Goal: Task Accomplishment & Management: Use online tool/utility

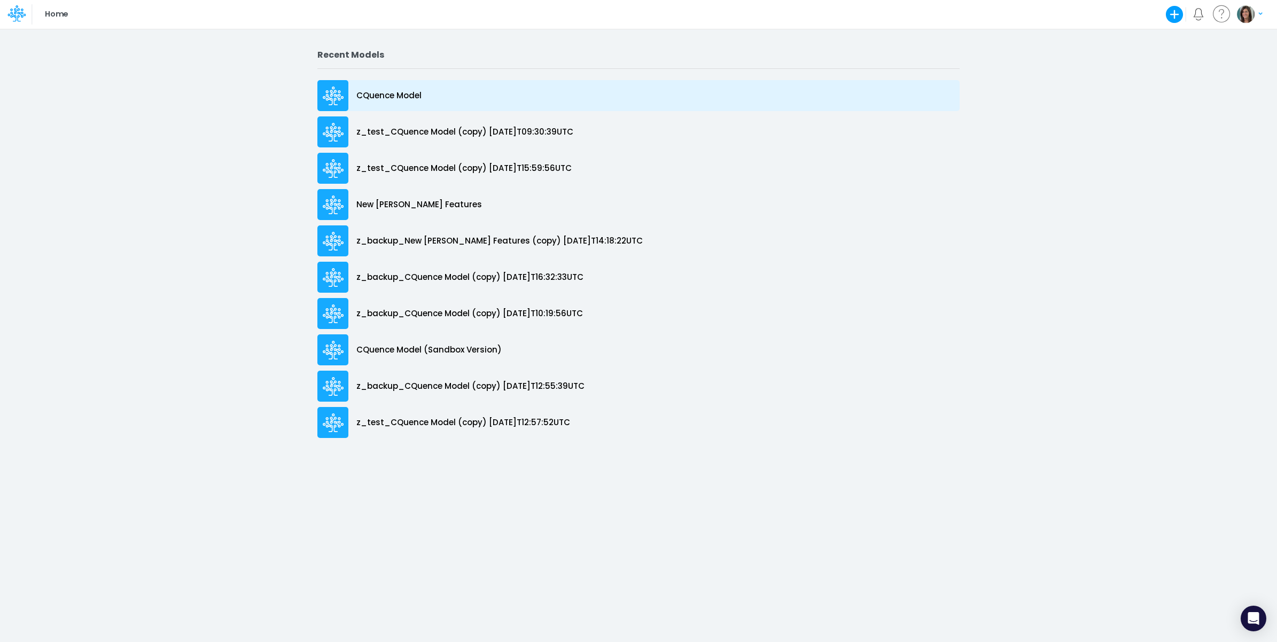
click at [416, 87] on div "CQuence Model" at bounding box center [638, 95] width 642 height 31
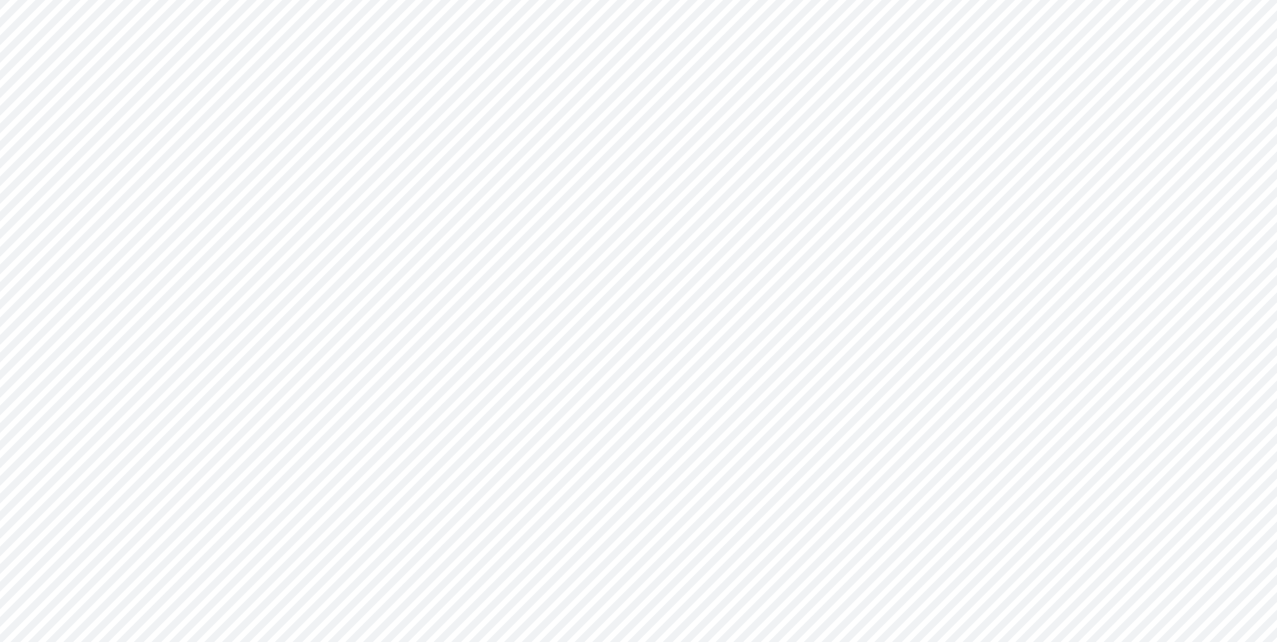
type input "Consolidated All by Month"
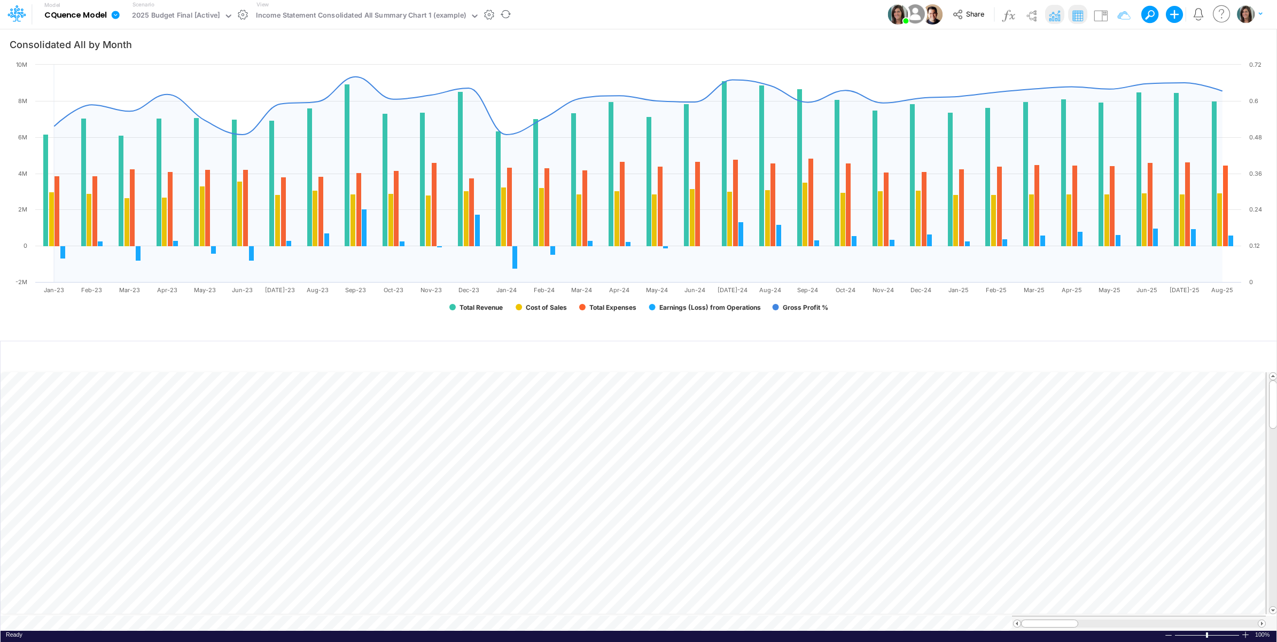
click at [112, 11] on icon at bounding box center [116, 15] width 10 height 10
click at [143, 107] on button "View model info" at bounding box center [169, 111] width 114 height 17
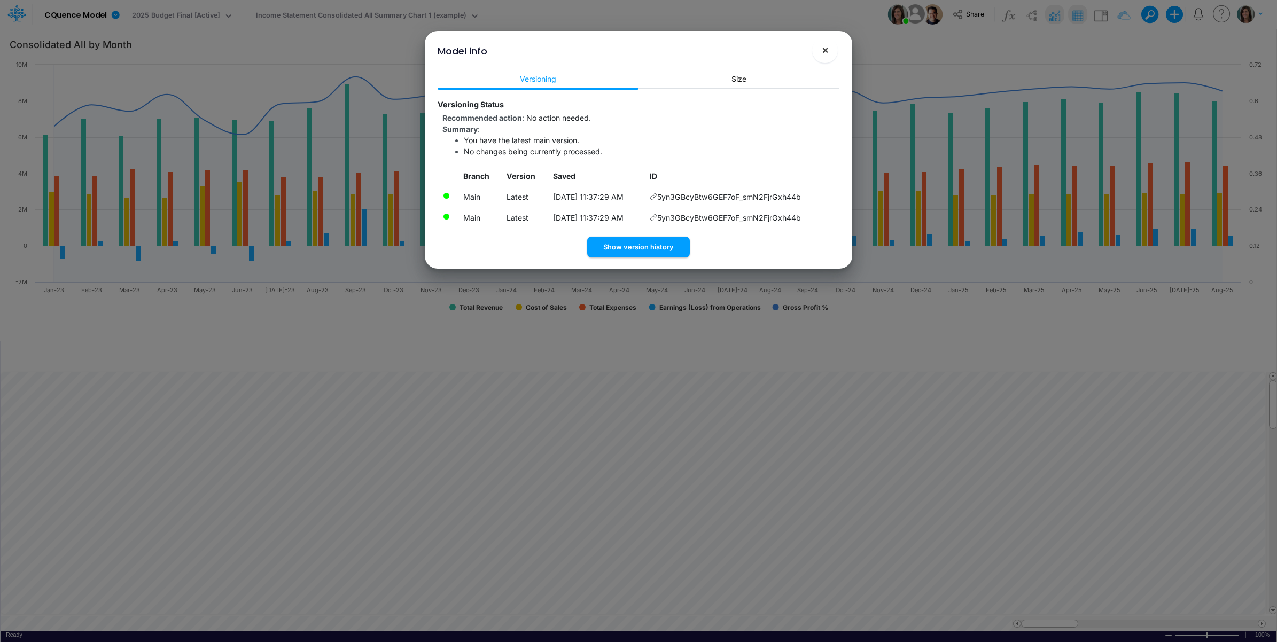
click at [831, 54] on button "×" at bounding box center [825, 50] width 26 height 26
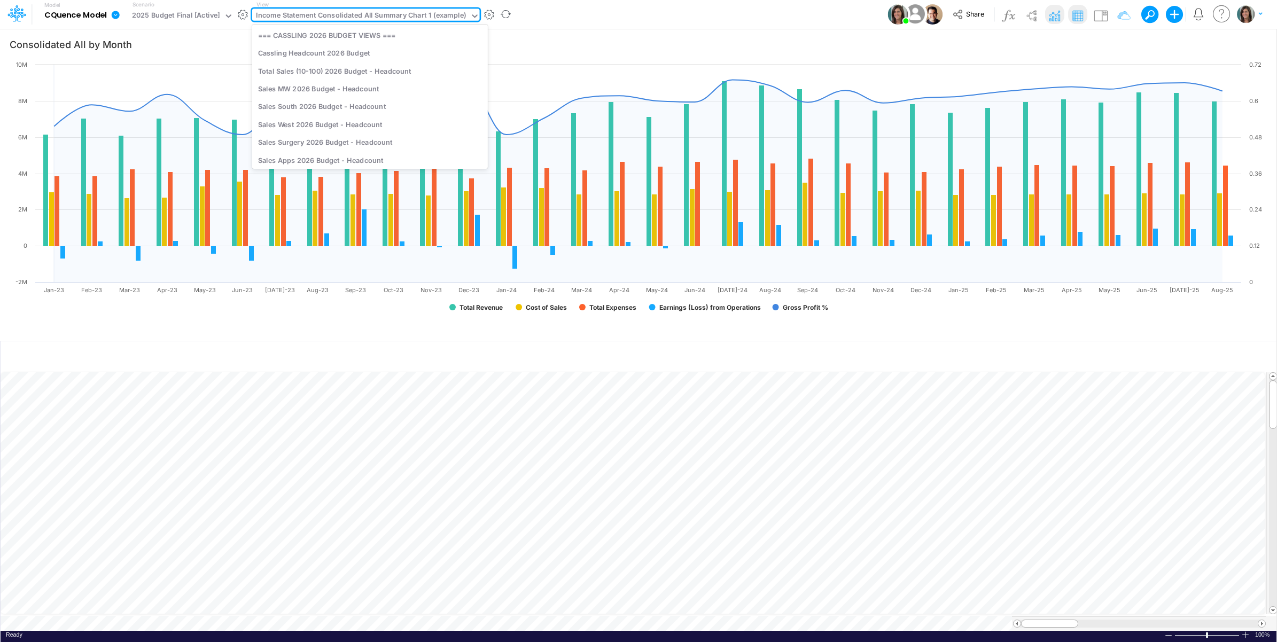
click at [380, 13] on div "Income Statement Consolidated All Summary Chart 1 (example)" at bounding box center [361, 16] width 210 height 12
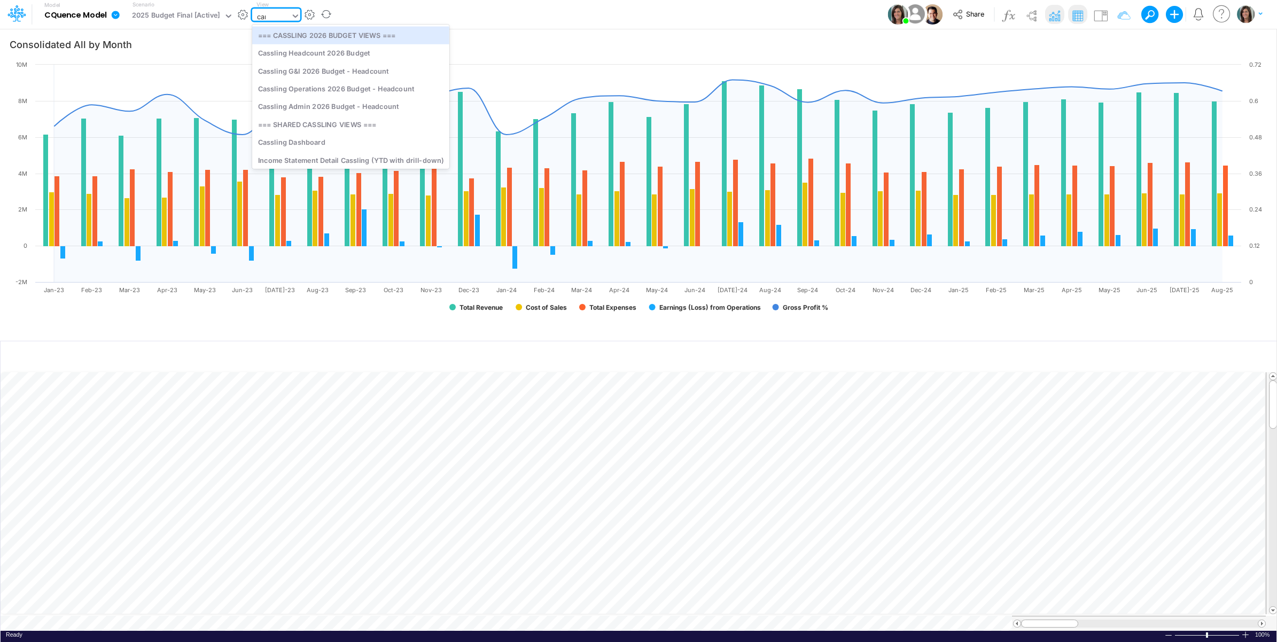
type input "canv"
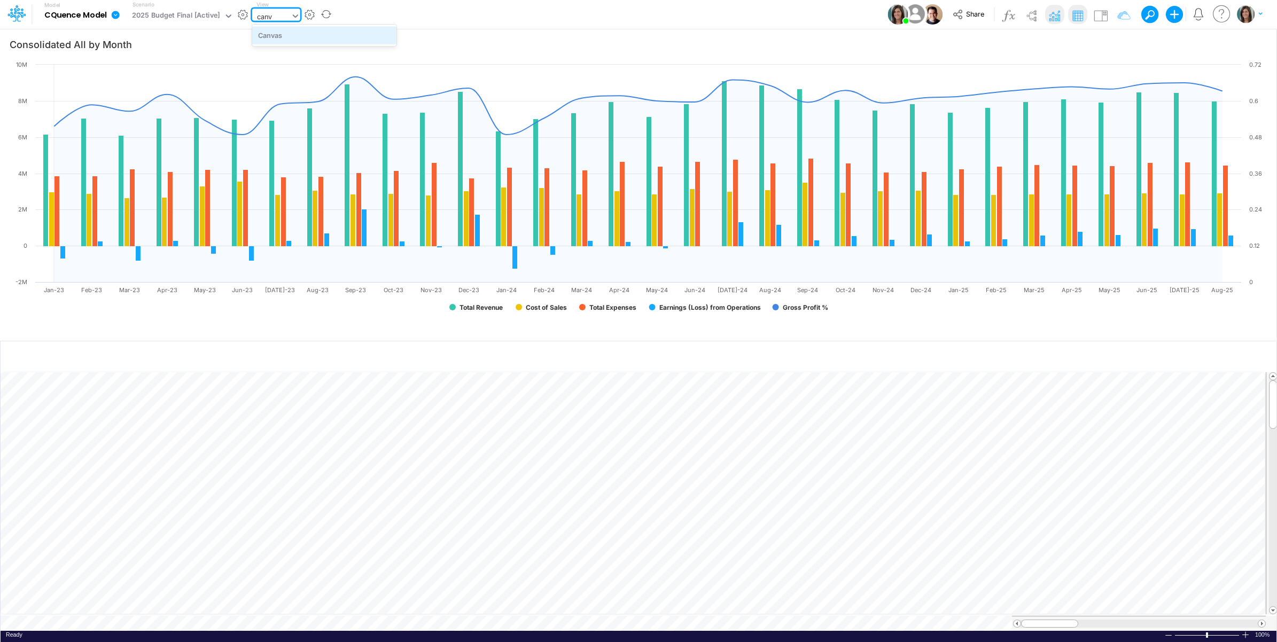
click at [356, 31] on div "Canvas" at bounding box center [324, 35] width 144 height 18
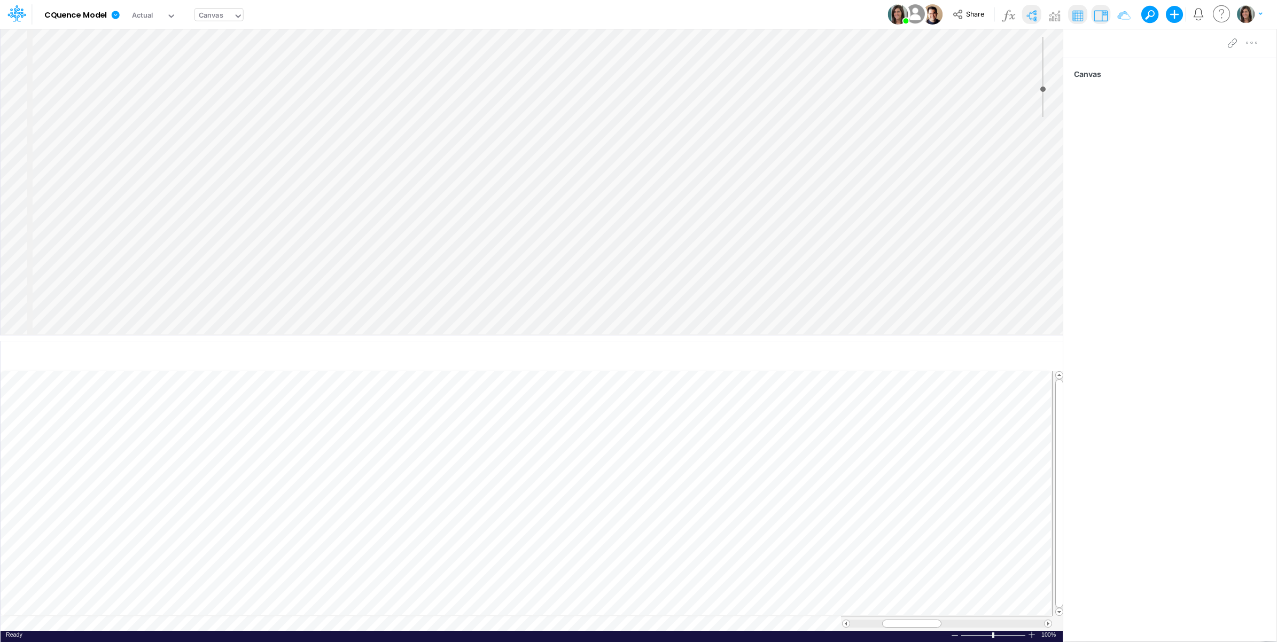
select select "Horizontal"
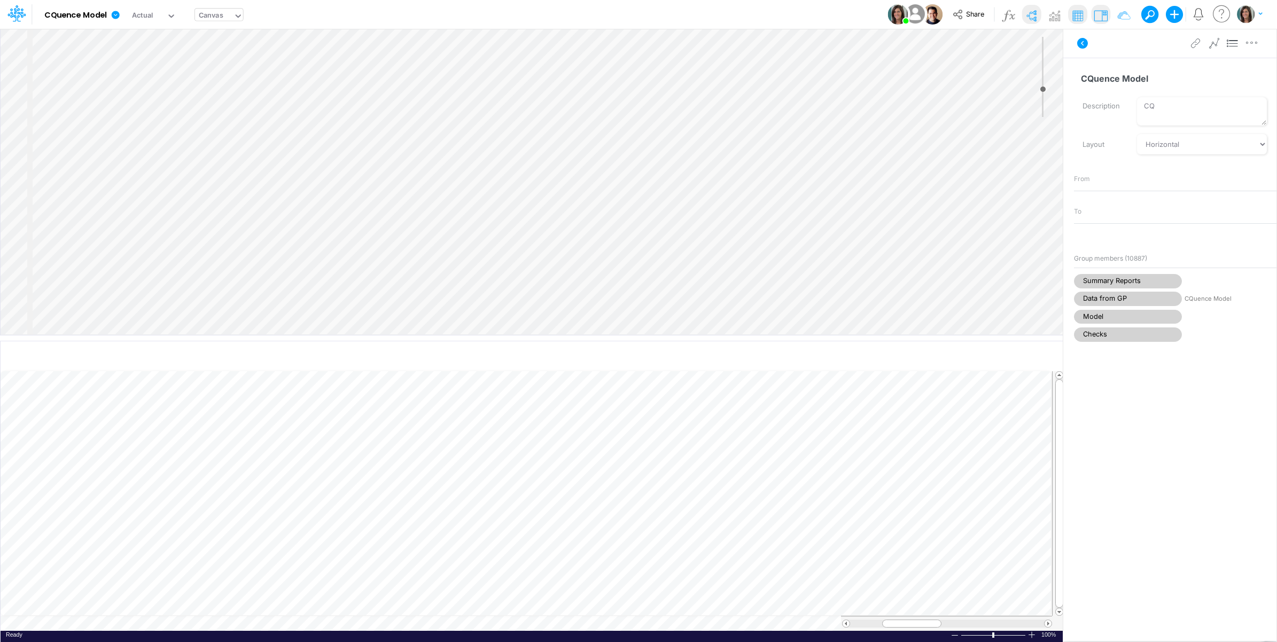
select select "Horizontal"
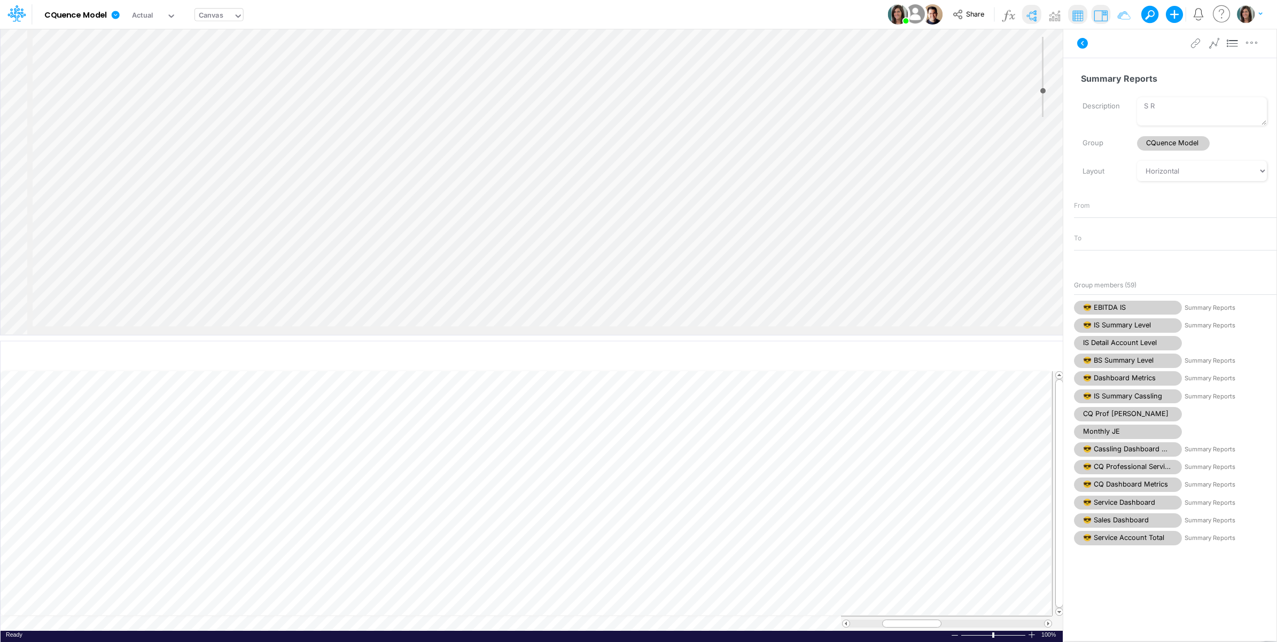
type input "-4"
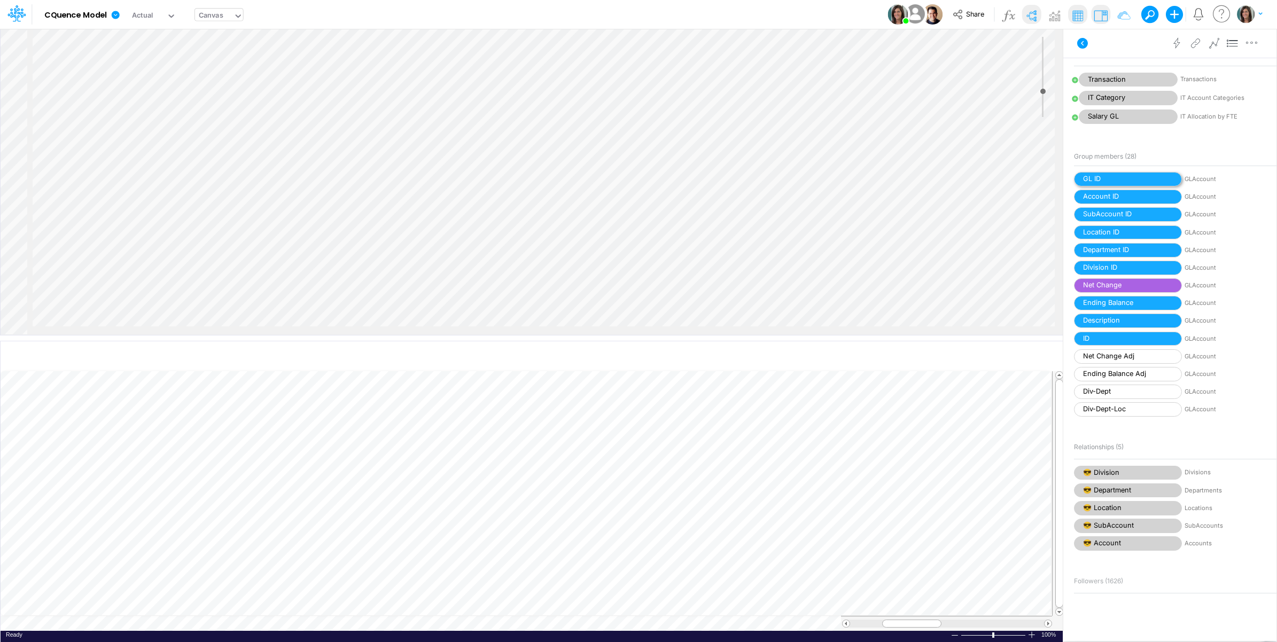
scroll to position [89, 870]
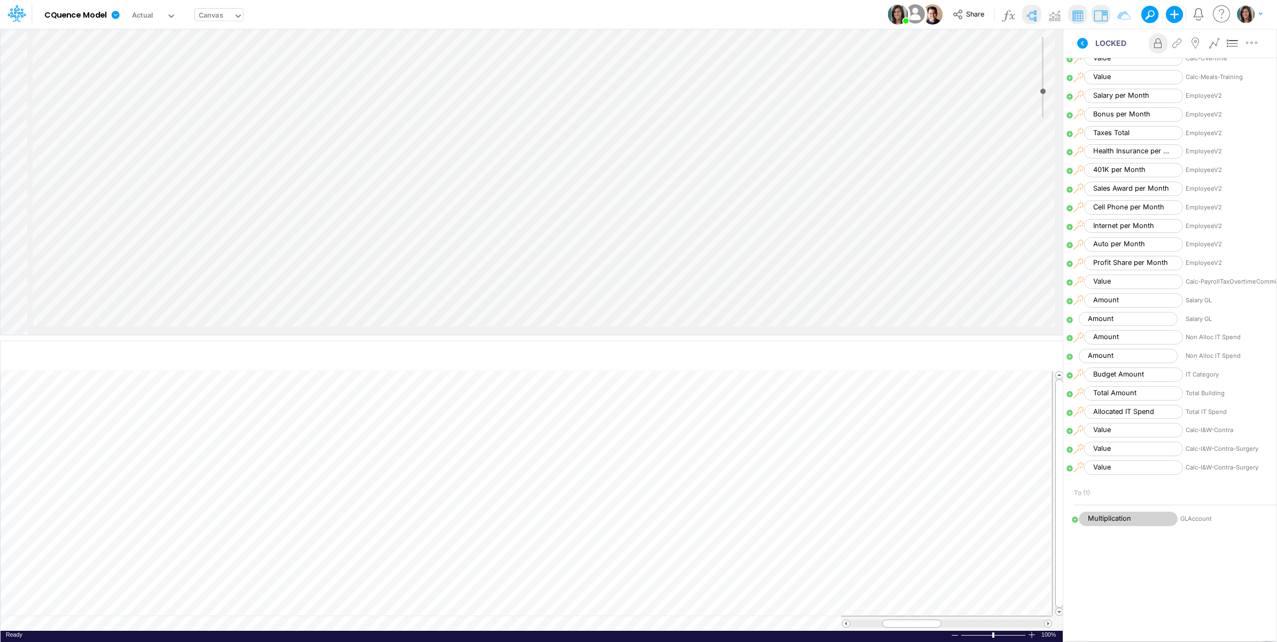
scroll to position [273, 0]
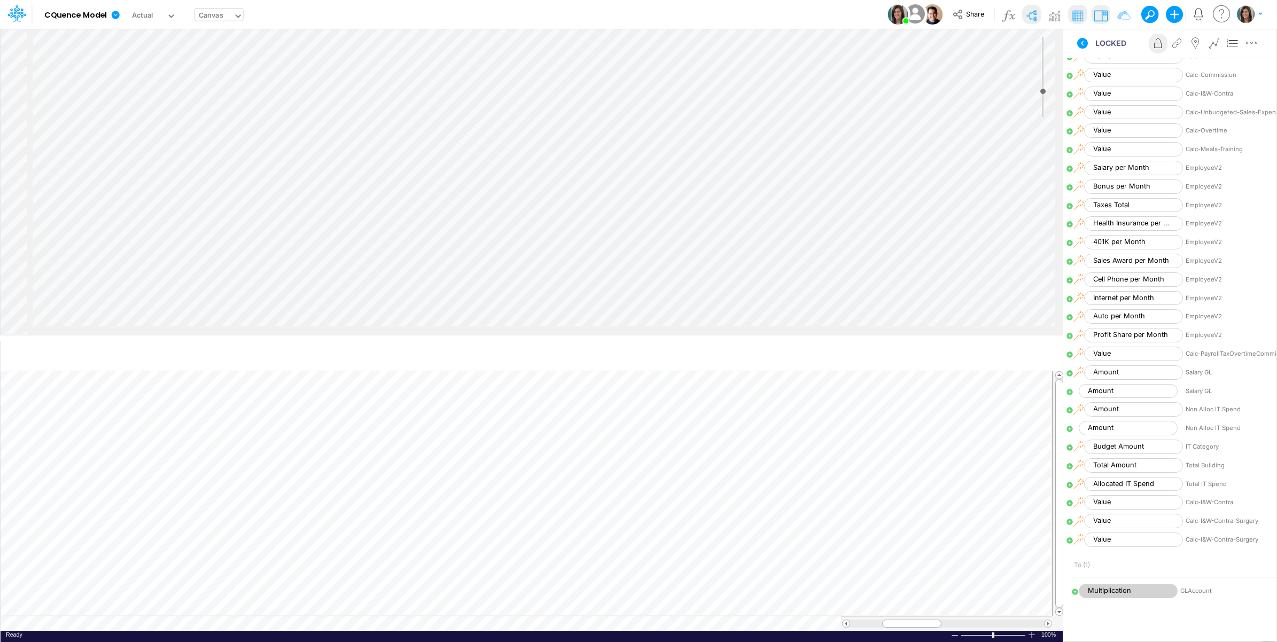
click at [1068, 171] on icon at bounding box center [1069, 169] width 6 height 6
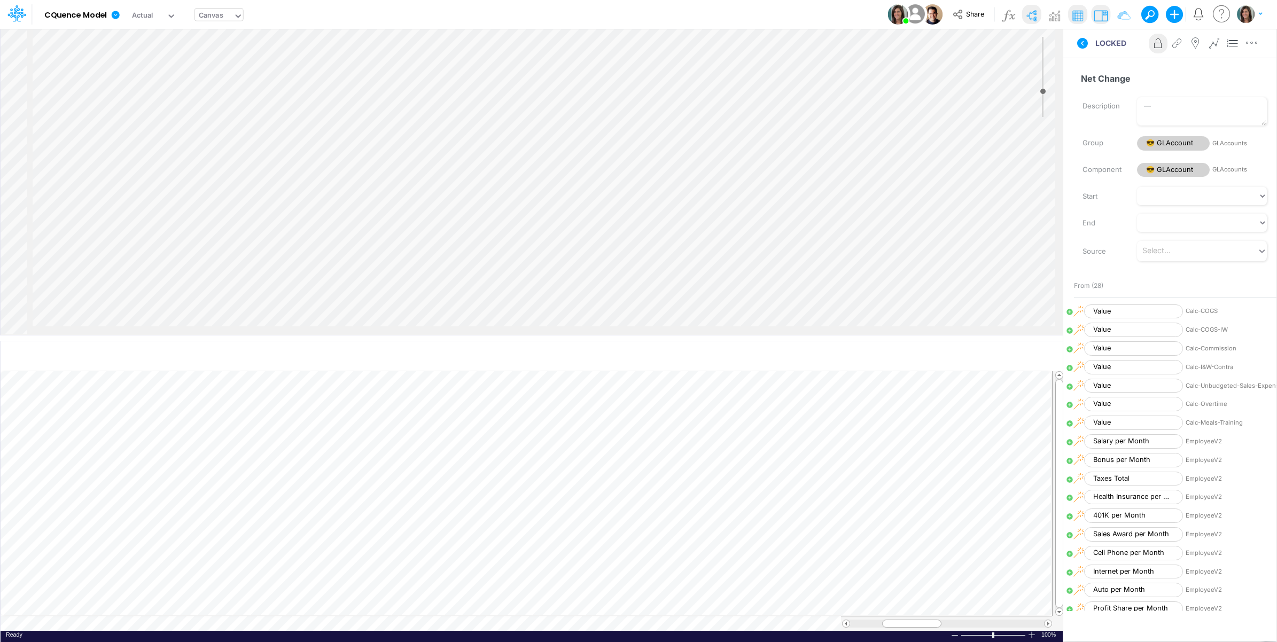
select select "Multiply"
select select "Add"
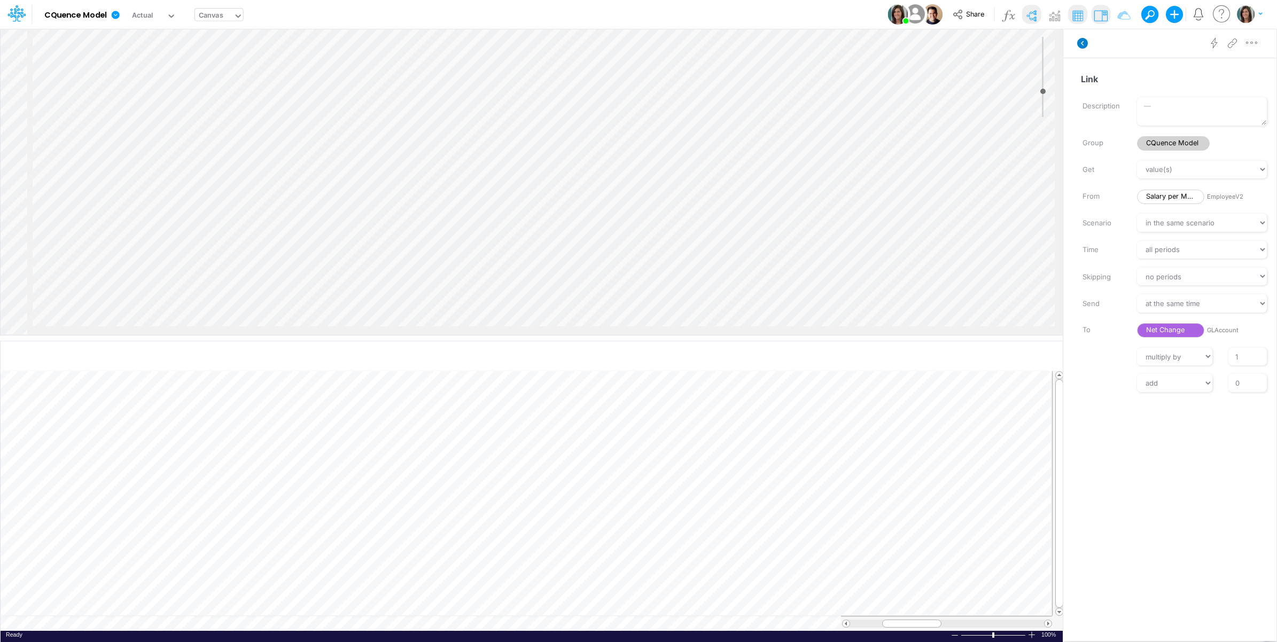
click at [1081, 42] on icon at bounding box center [1082, 43] width 11 height 11
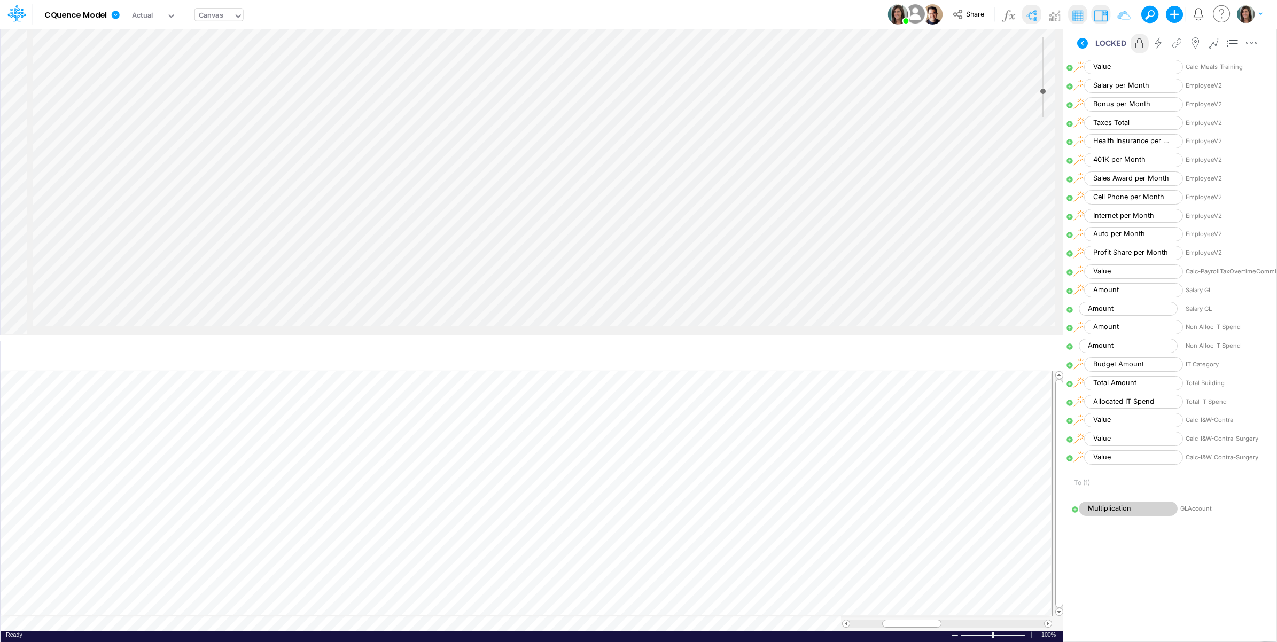
scroll to position [267, 0]
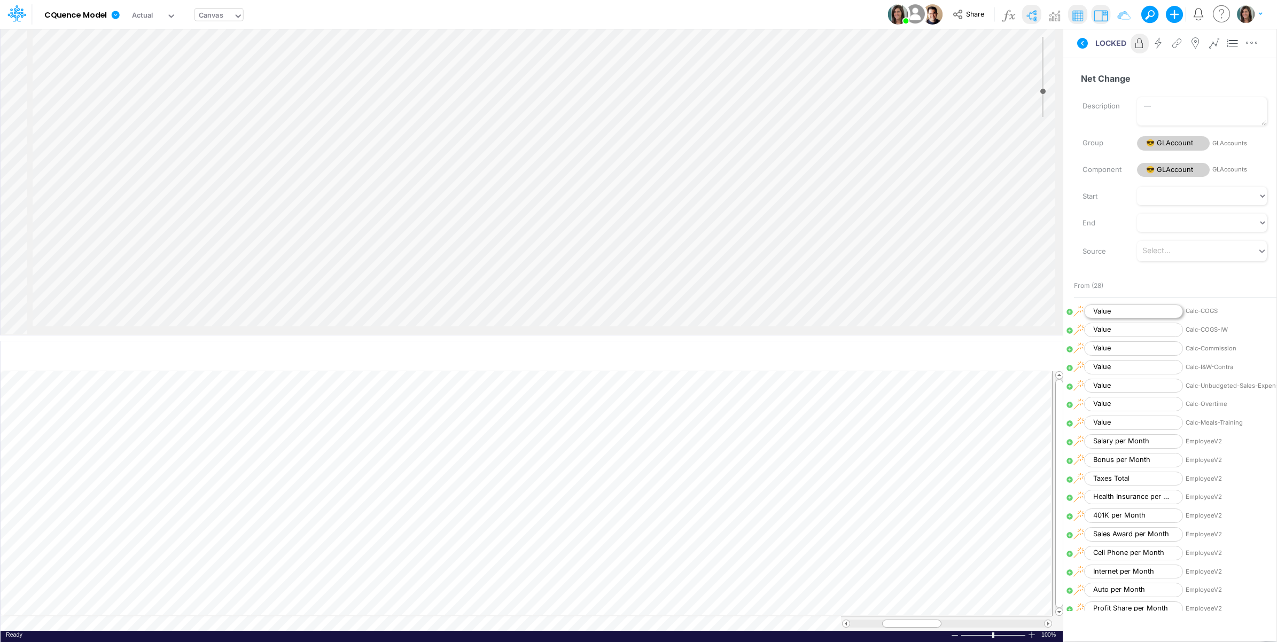
click at [1158, 311] on span "Value" at bounding box center [1133, 311] width 99 height 14
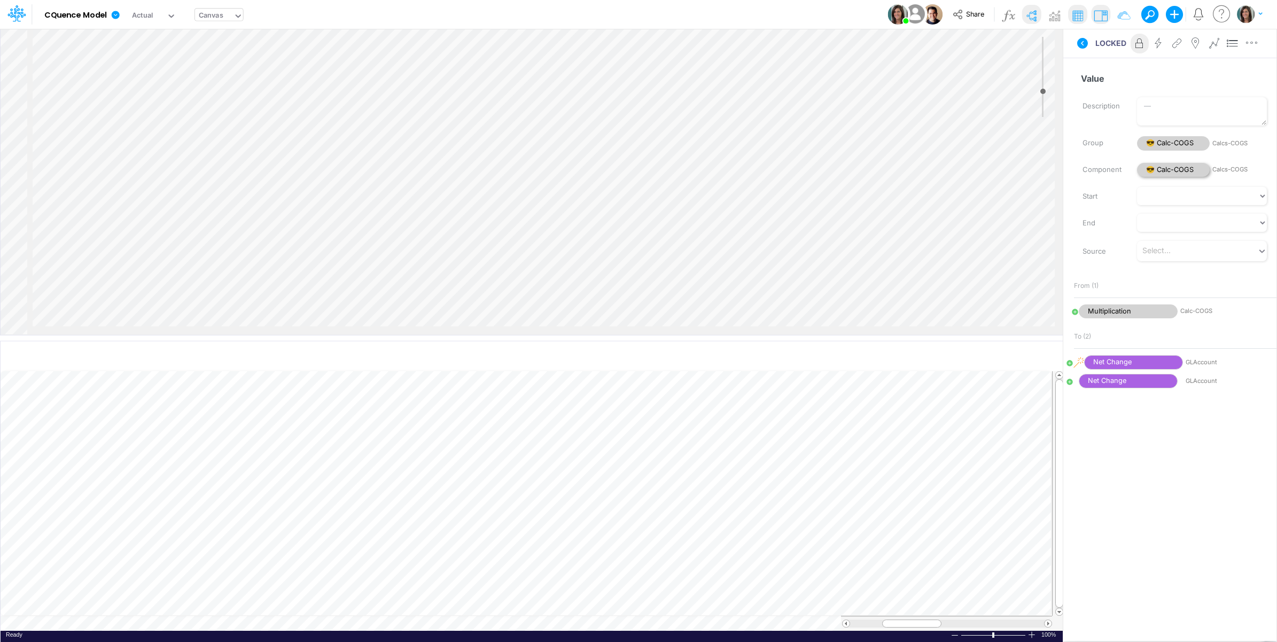
click at [1187, 167] on span "😎 Calc-COGS" at bounding box center [1173, 170] width 73 height 14
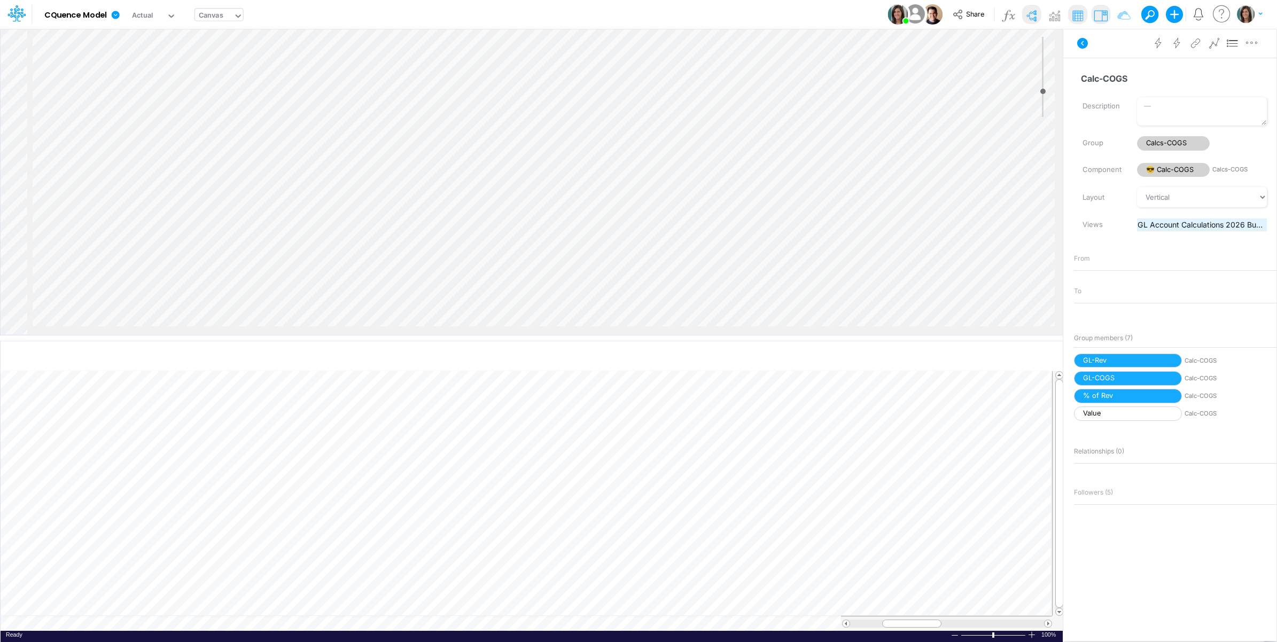
click at [1174, 225] on span "GL Account Calculations 2026 Budget" at bounding box center [1201, 224] width 129 height 11
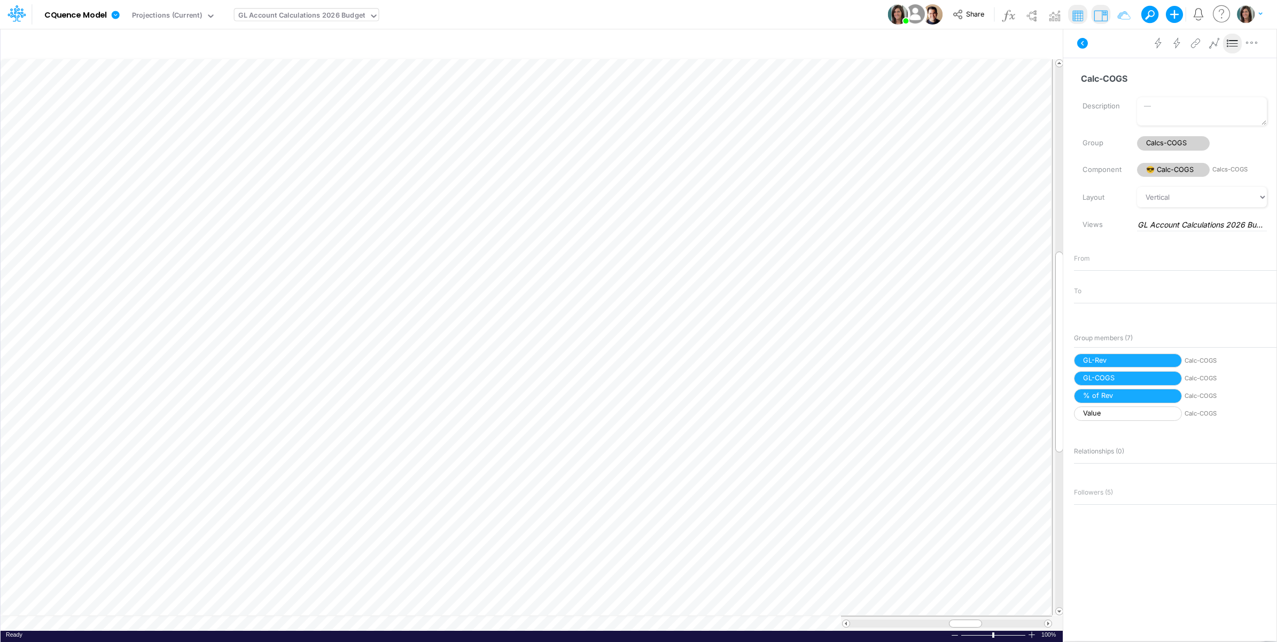
scroll to position [0, 1]
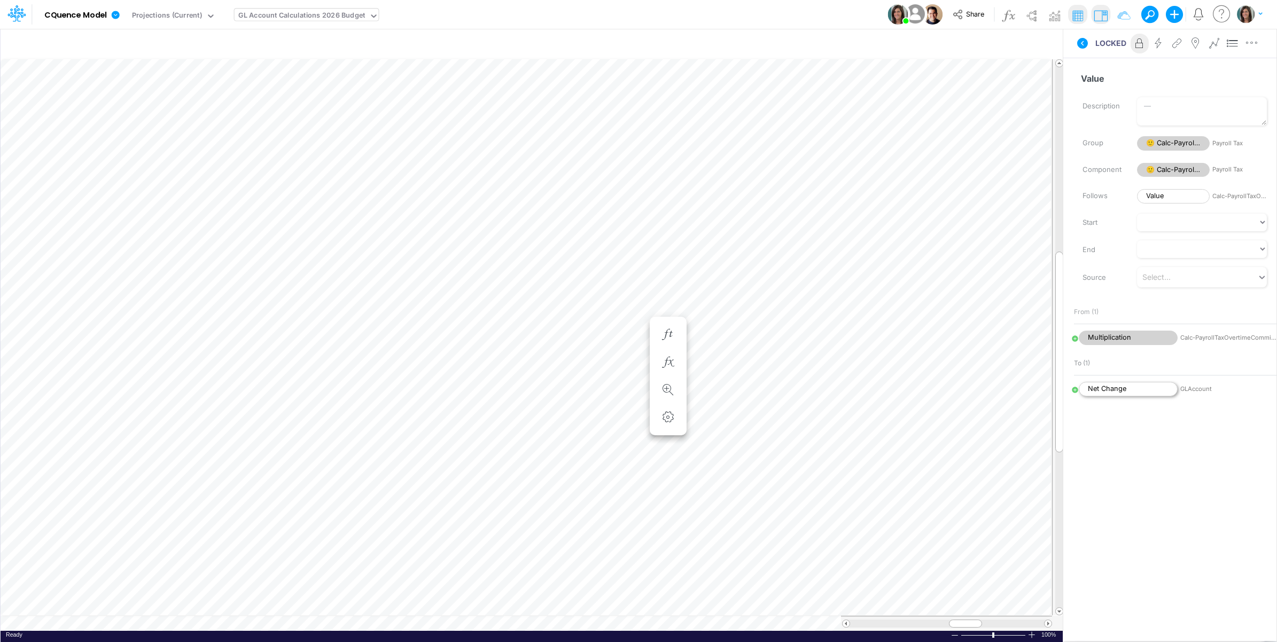
click at [1145, 391] on span "Net Change" at bounding box center [1127, 389] width 99 height 14
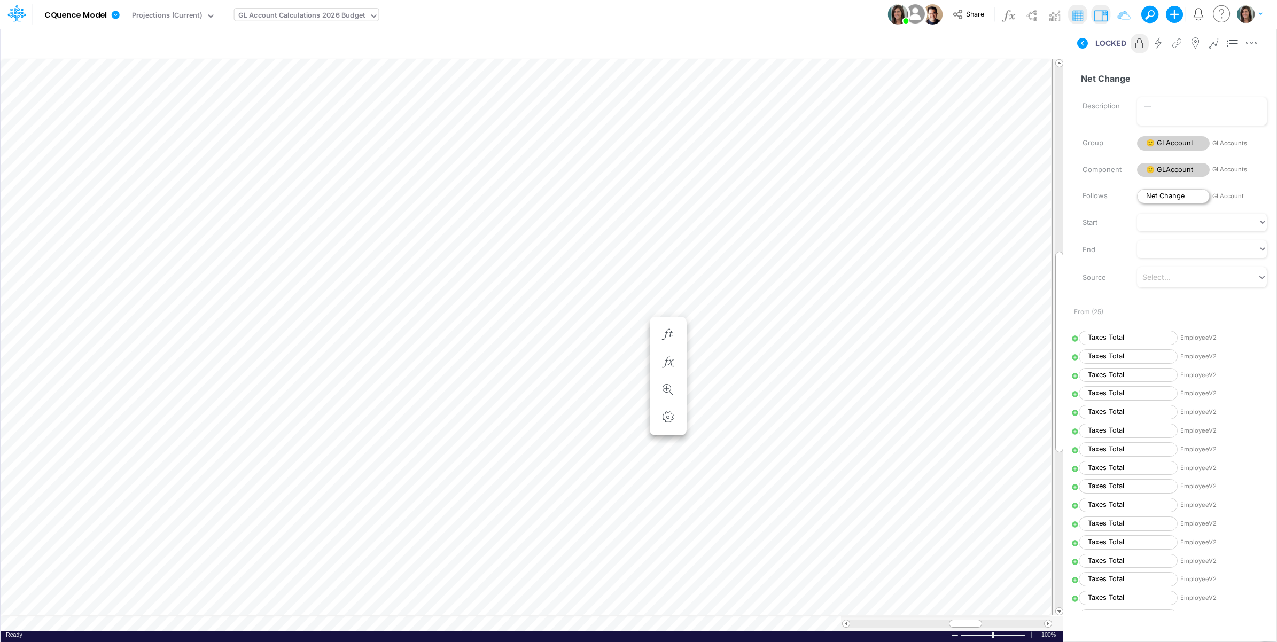
click at [1165, 201] on span "Net Change" at bounding box center [1173, 196] width 73 height 14
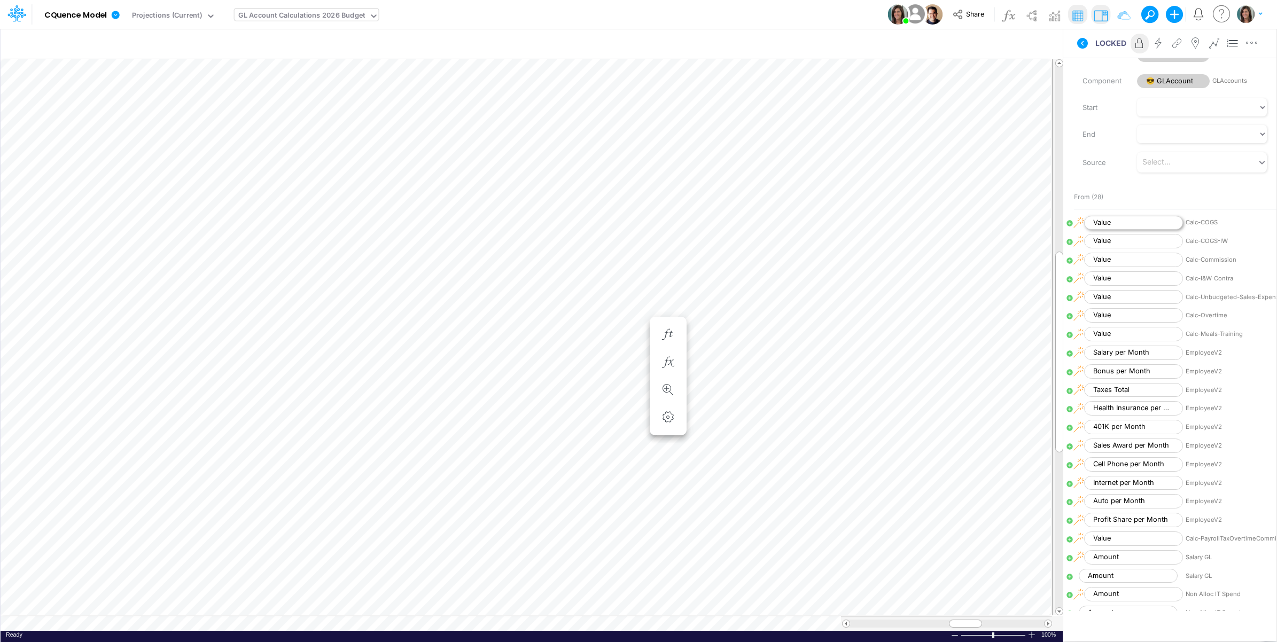
scroll to position [178, 0]
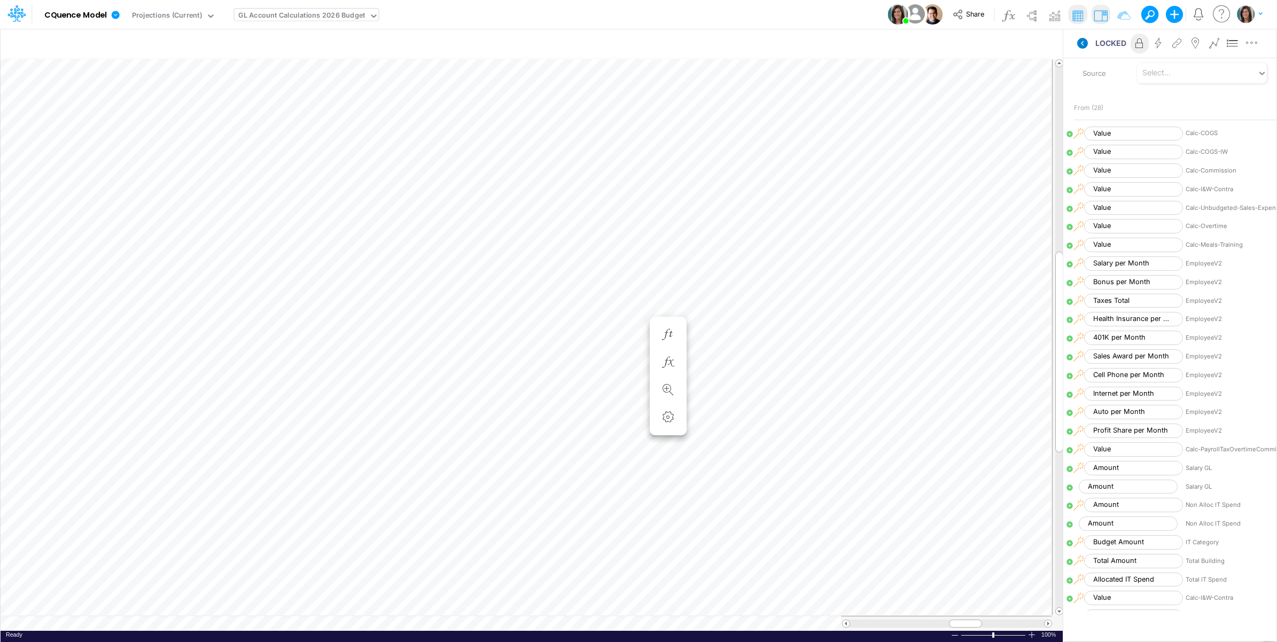
click at [1083, 47] on icon at bounding box center [1082, 43] width 11 height 11
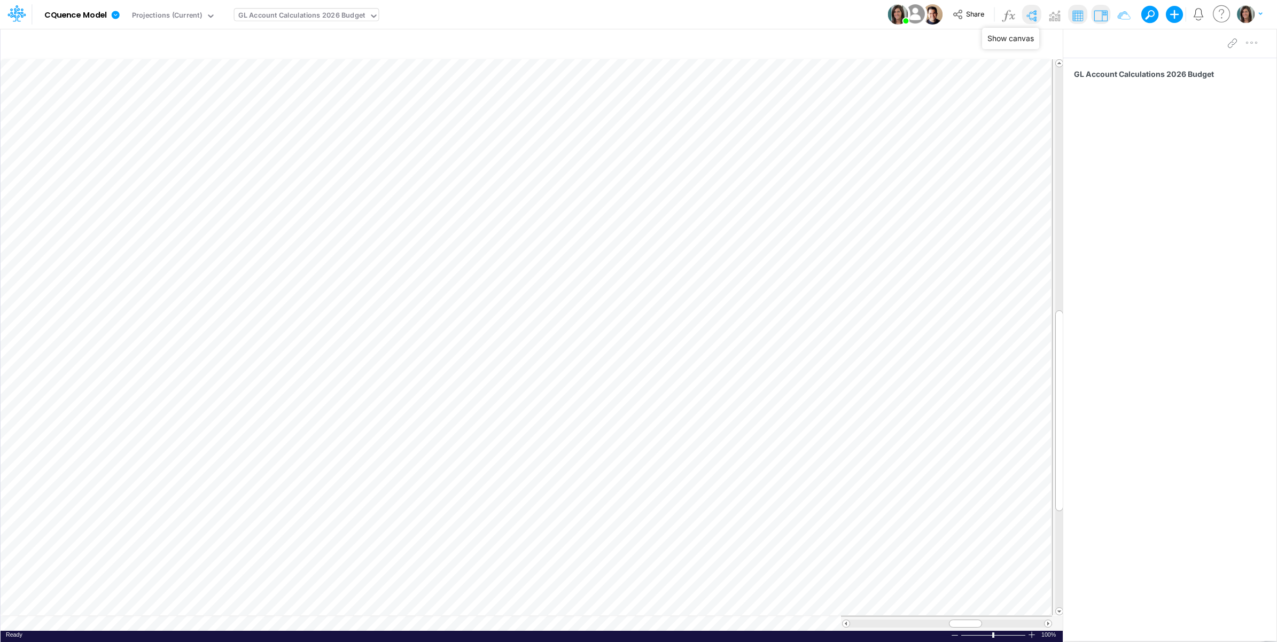
click at [1029, 17] on img at bounding box center [1030, 15] width 17 height 17
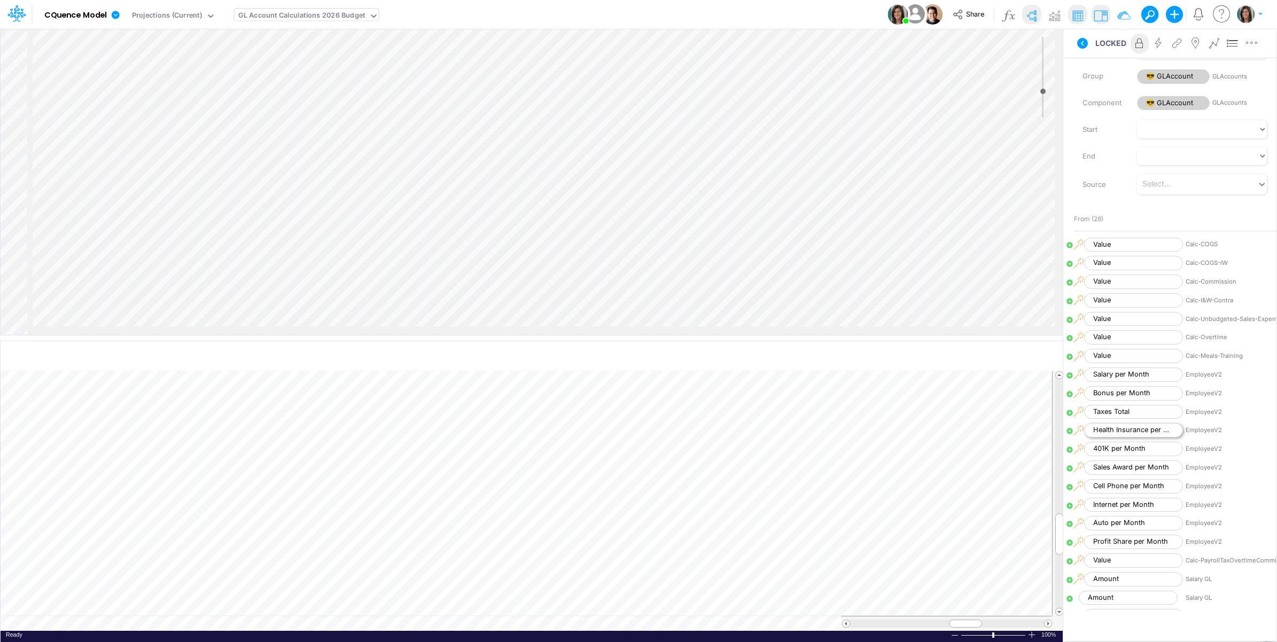
scroll to position [89, 0]
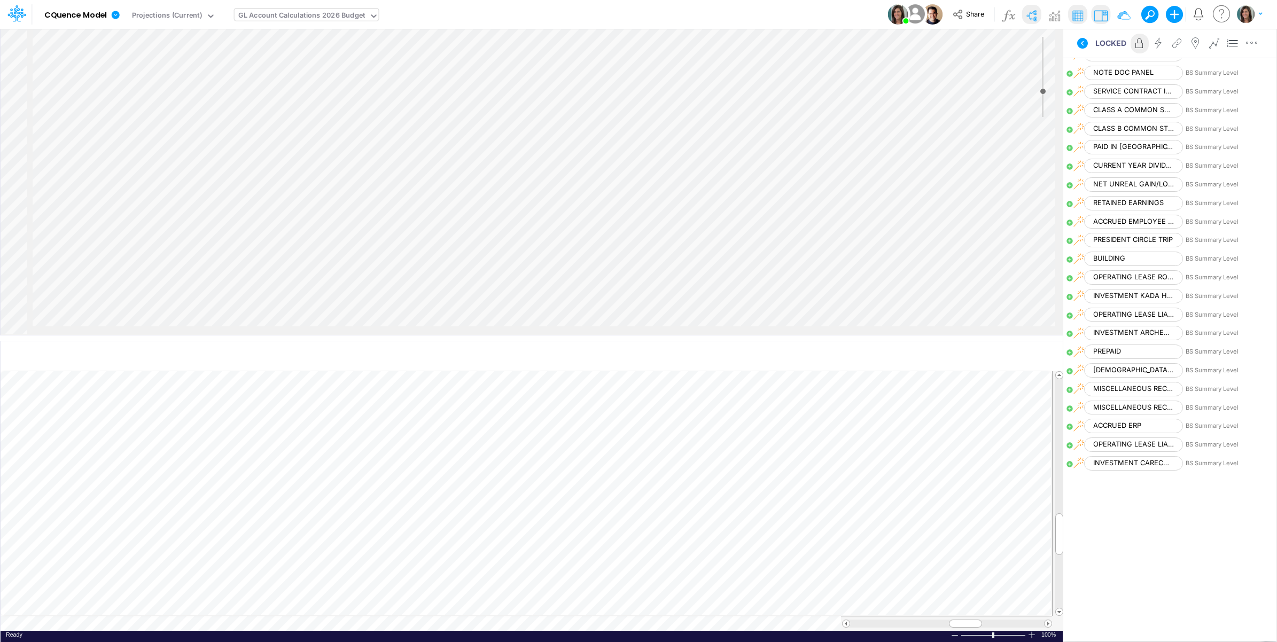
scroll to position [2109, 0]
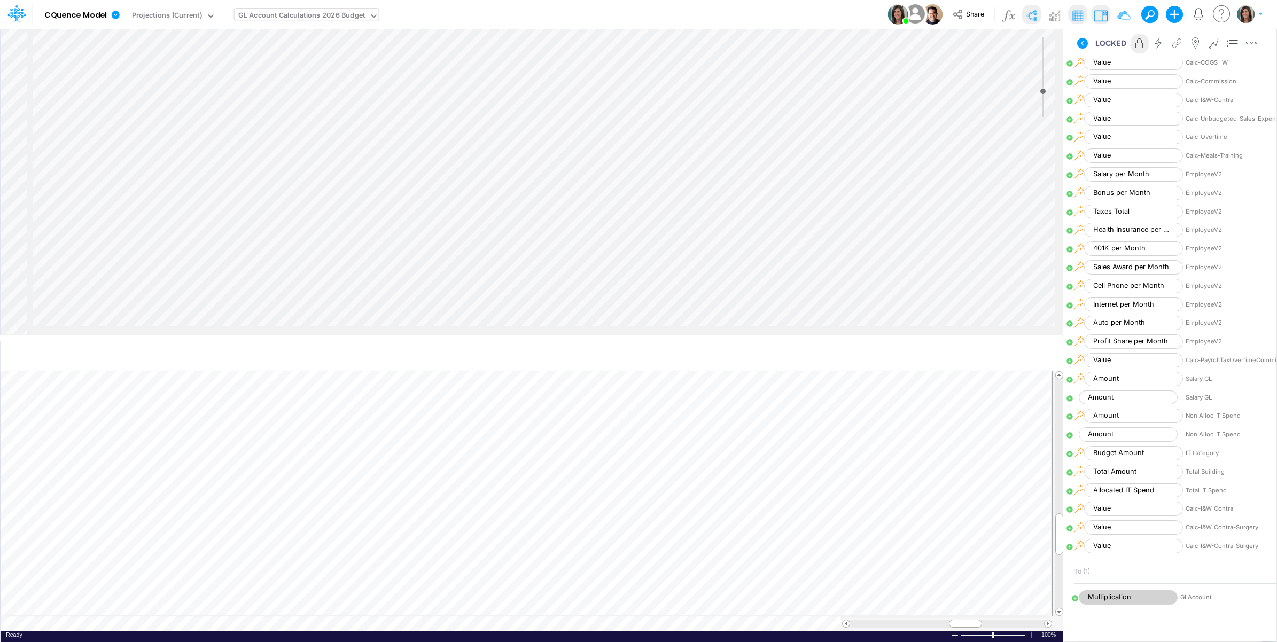
scroll to position [356, 0]
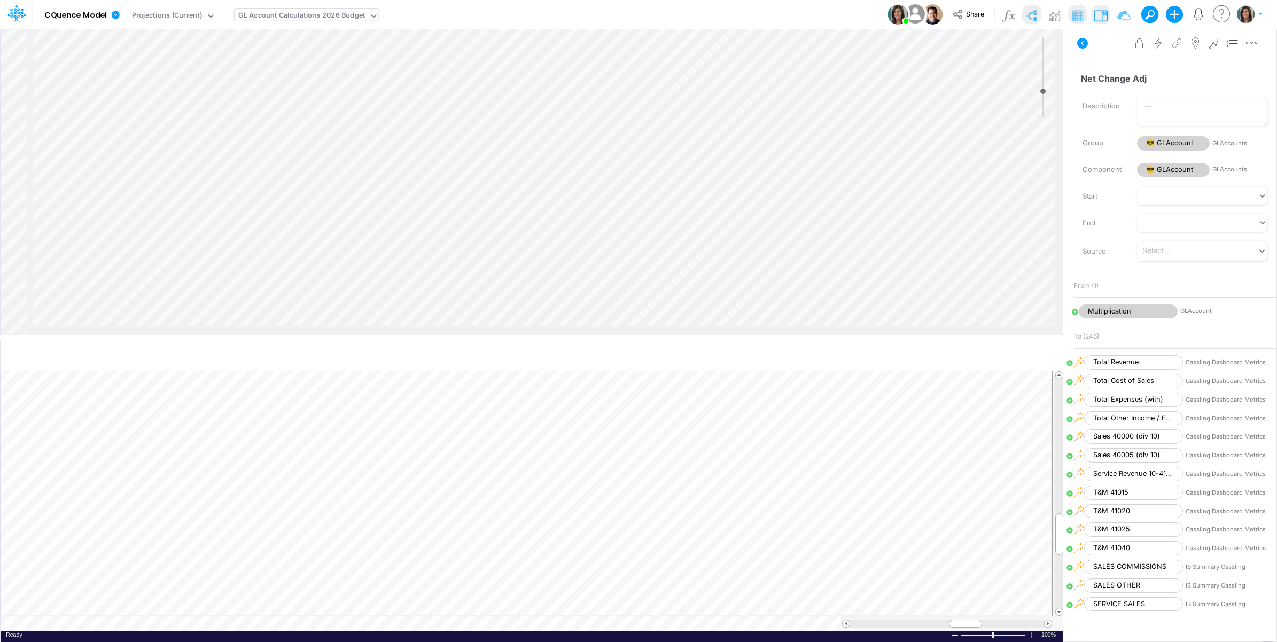
click at [1086, 42] on icon at bounding box center [1082, 43] width 11 height 11
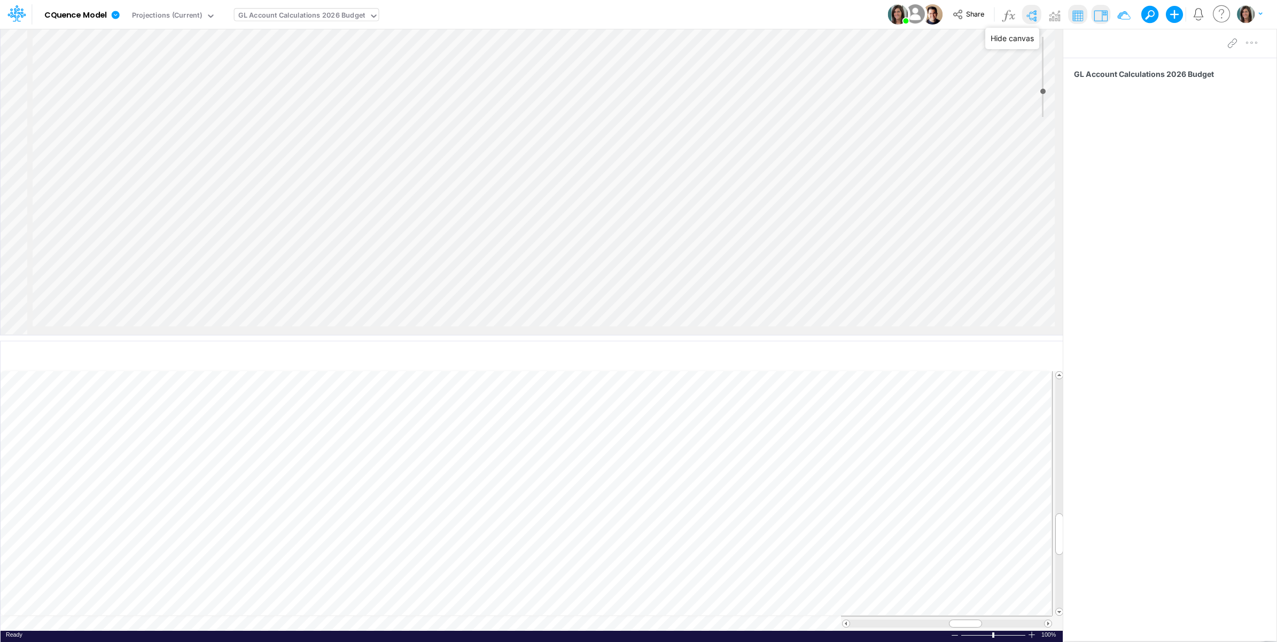
click at [1025, 13] on img at bounding box center [1030, 15] width 17 height 17
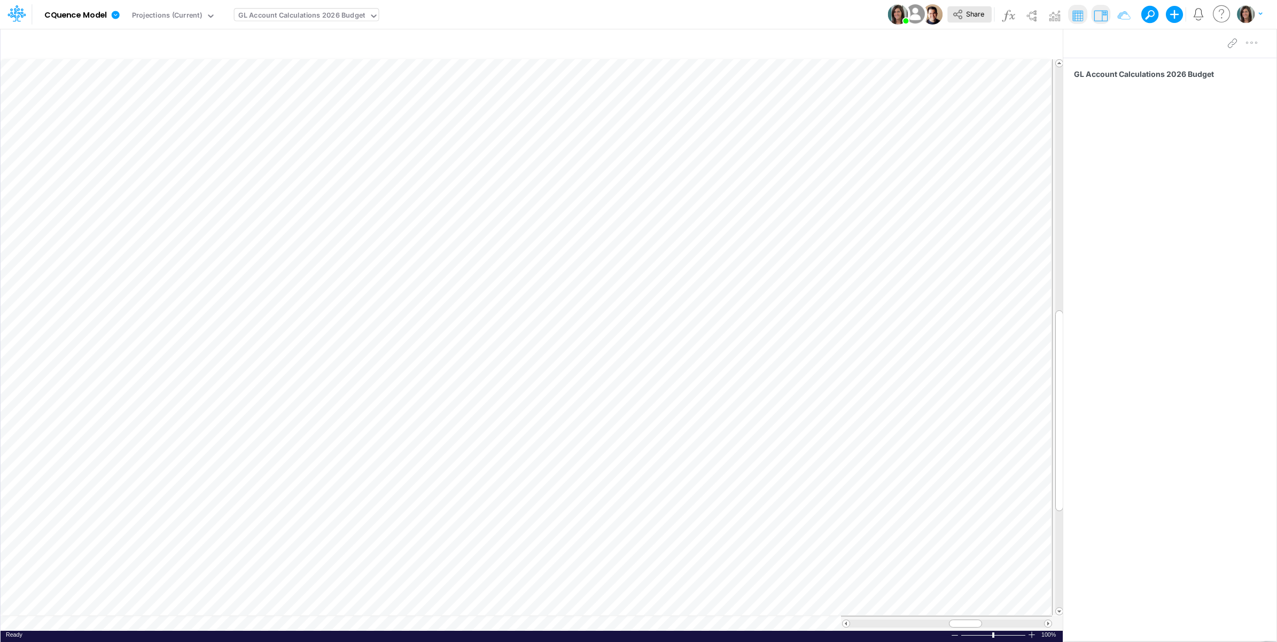
click at [966, 14] on span "Share" at bounding box center [975, 14] width 18 height 8
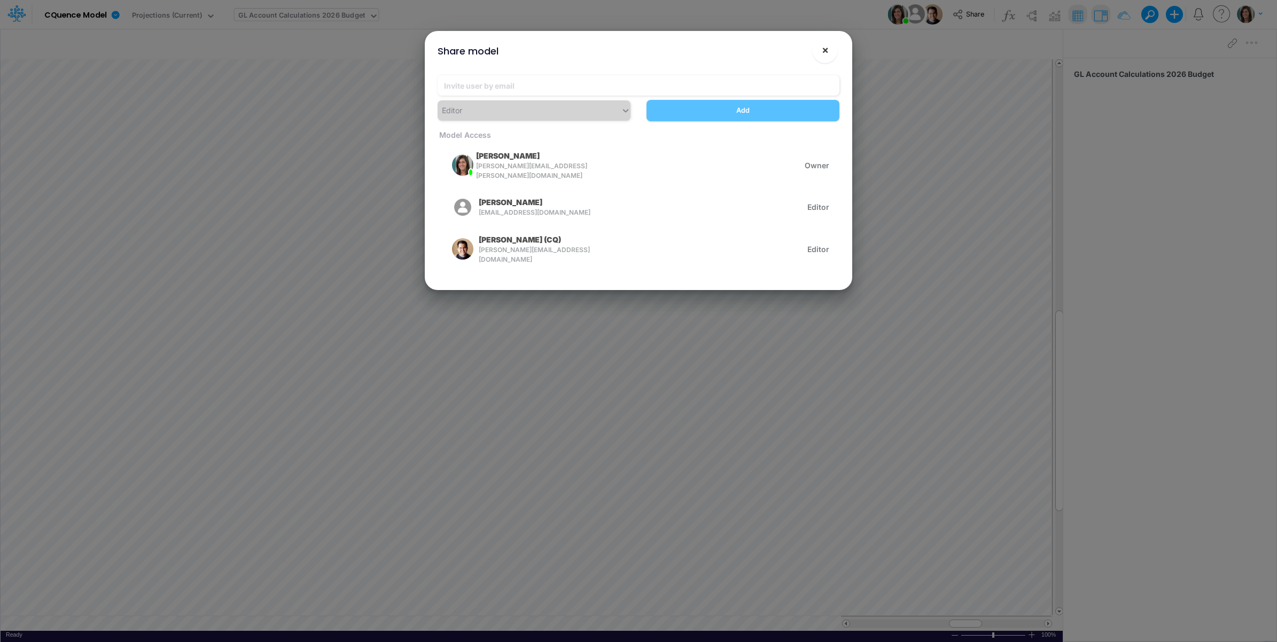
click at [832, 48] on button "×" at bounding box center [825, 50] width 26 height 26
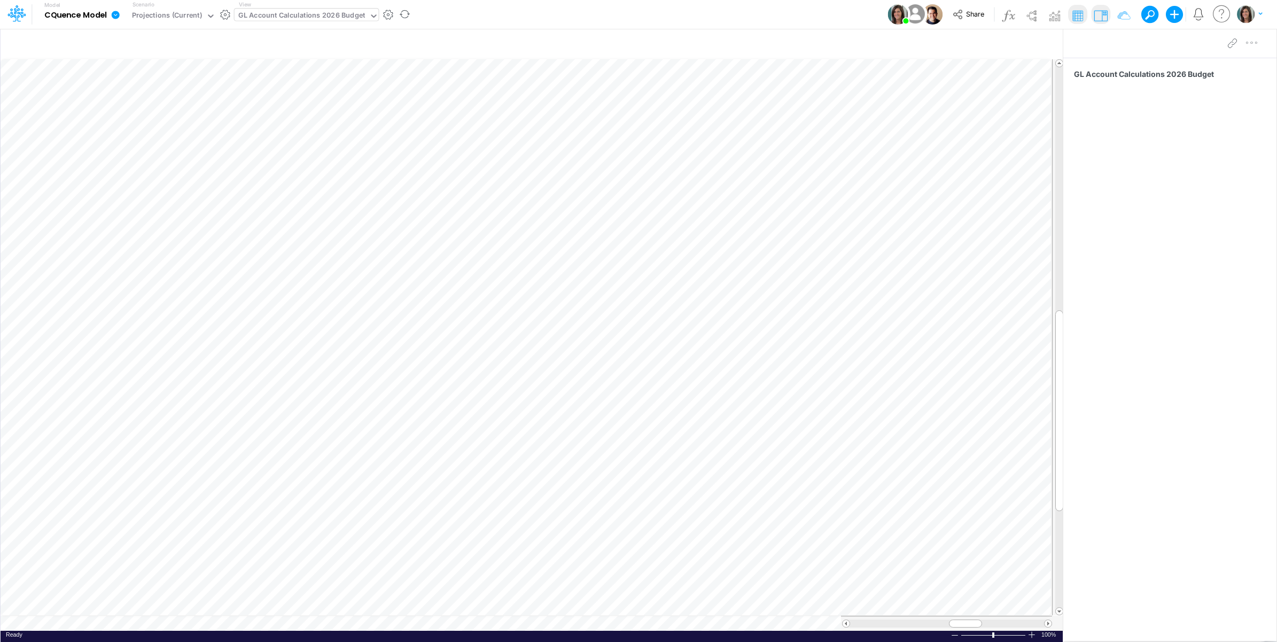
click at [124, 19] on link at bounding box center [117, 15] width 21 height 28
click at [139, 110] on button "View model info" at bounding box center [169, 111] width 114 height 17
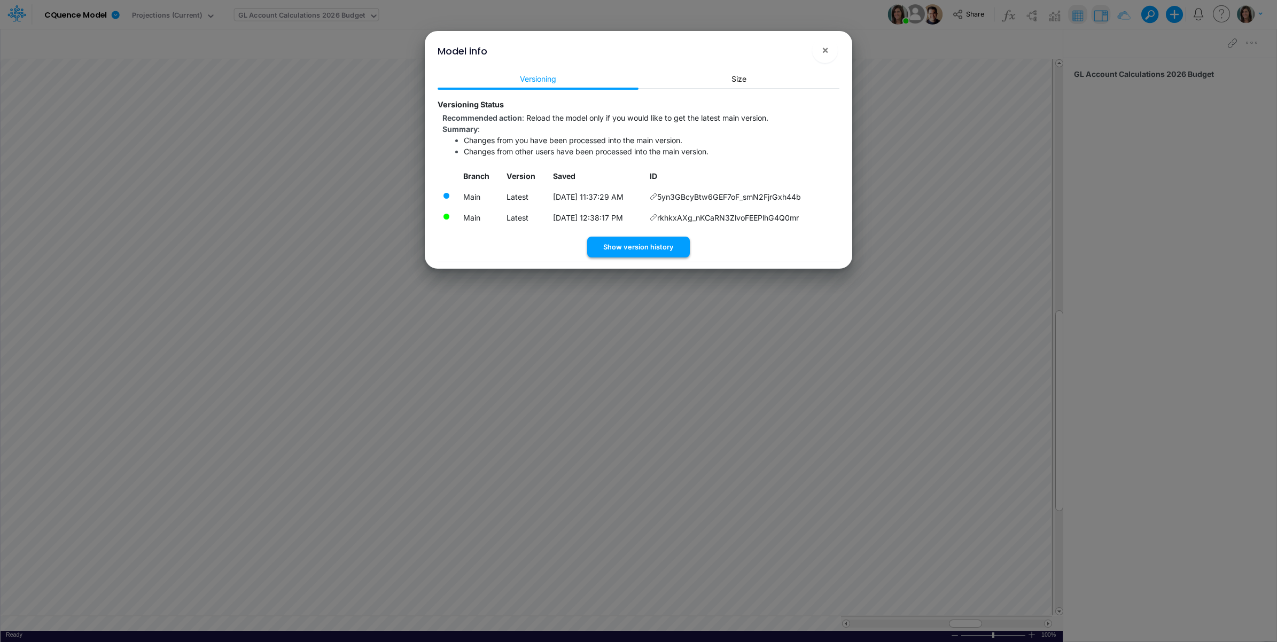
click at [653, 242] on button "Show version history" at bounding box center [638, 247] width 103 height 21
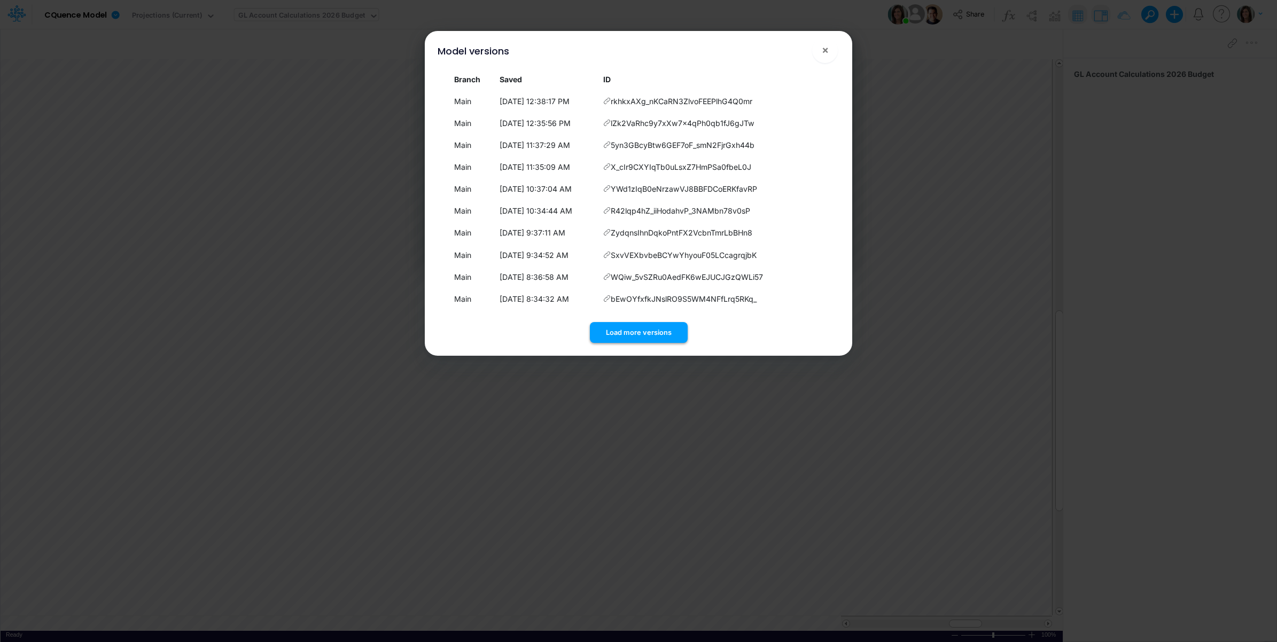
click at [654, 327] on button "Load more versions" at bounding box center [639, 332] width 98 height 21
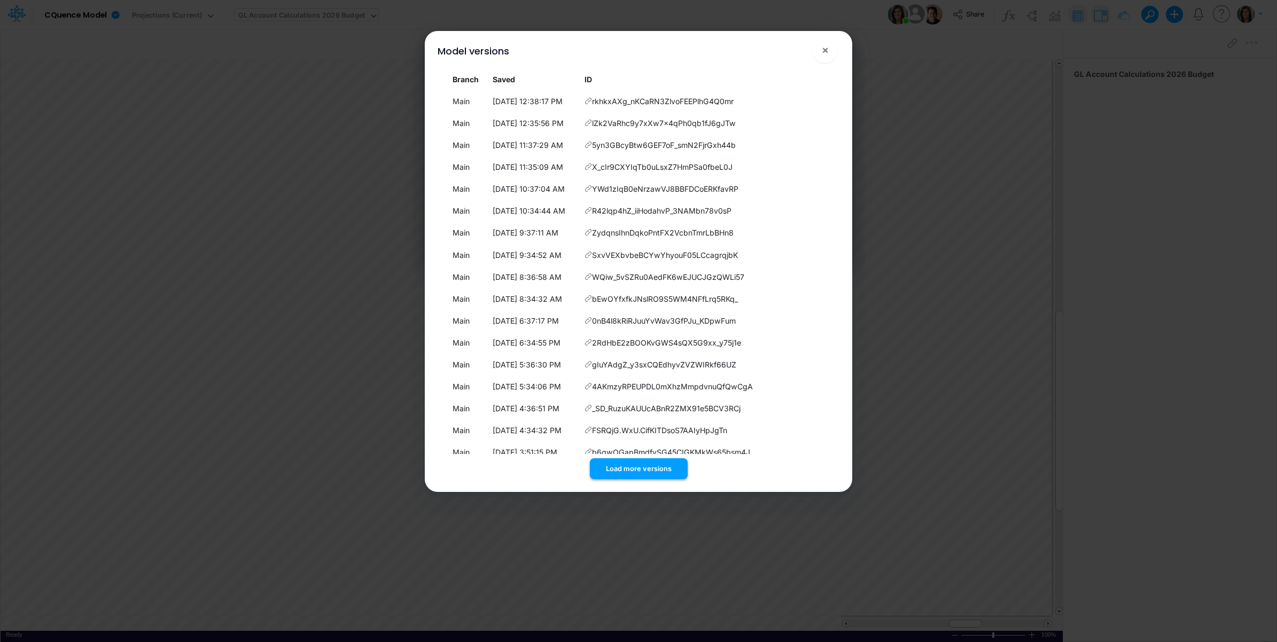
click at [656, 472] on button "Load more versions" at bounding box center [639, 468] width 98 height 21
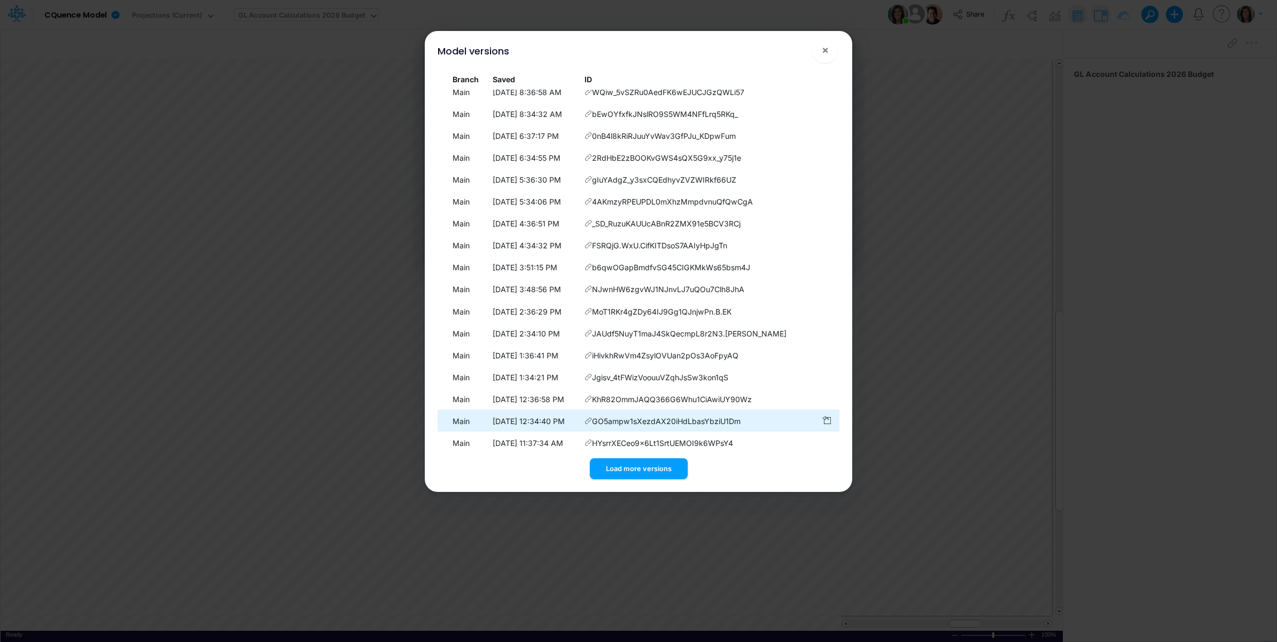
scroll to position [302, 0]
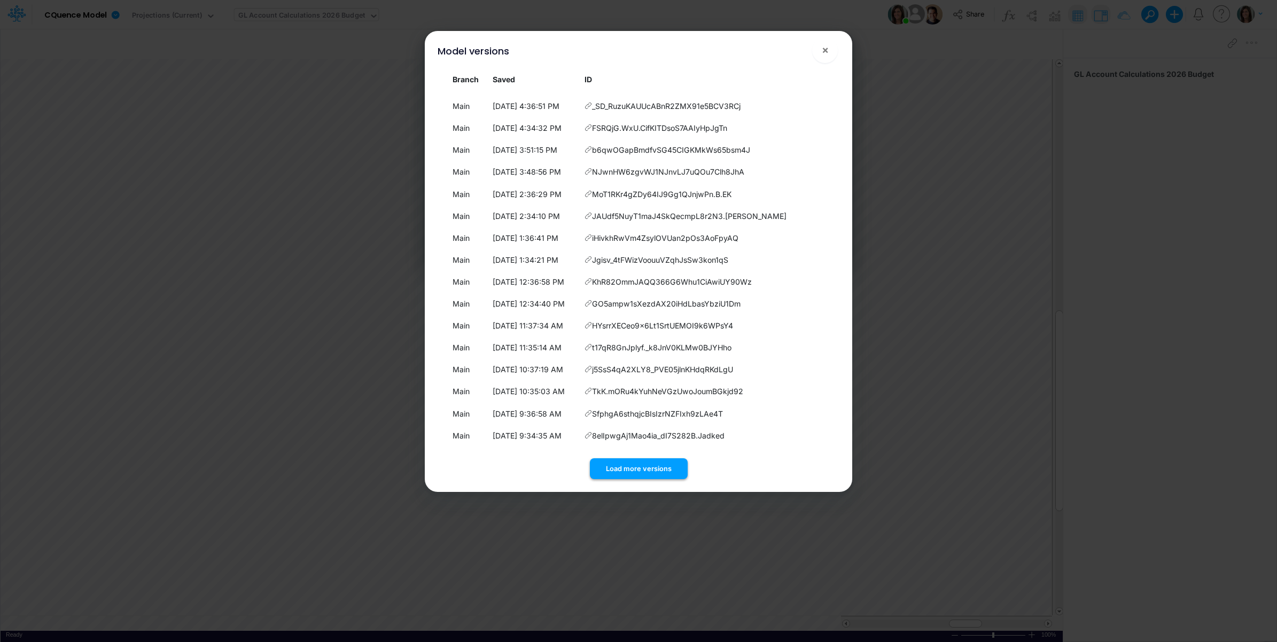
click at [631, 468] on button "Load more versions" at bounding box center [639, 468] width 98 height 21
click at [636, 468] on button "Load more versions" at bounding box center [639, 468] width 98 height 21
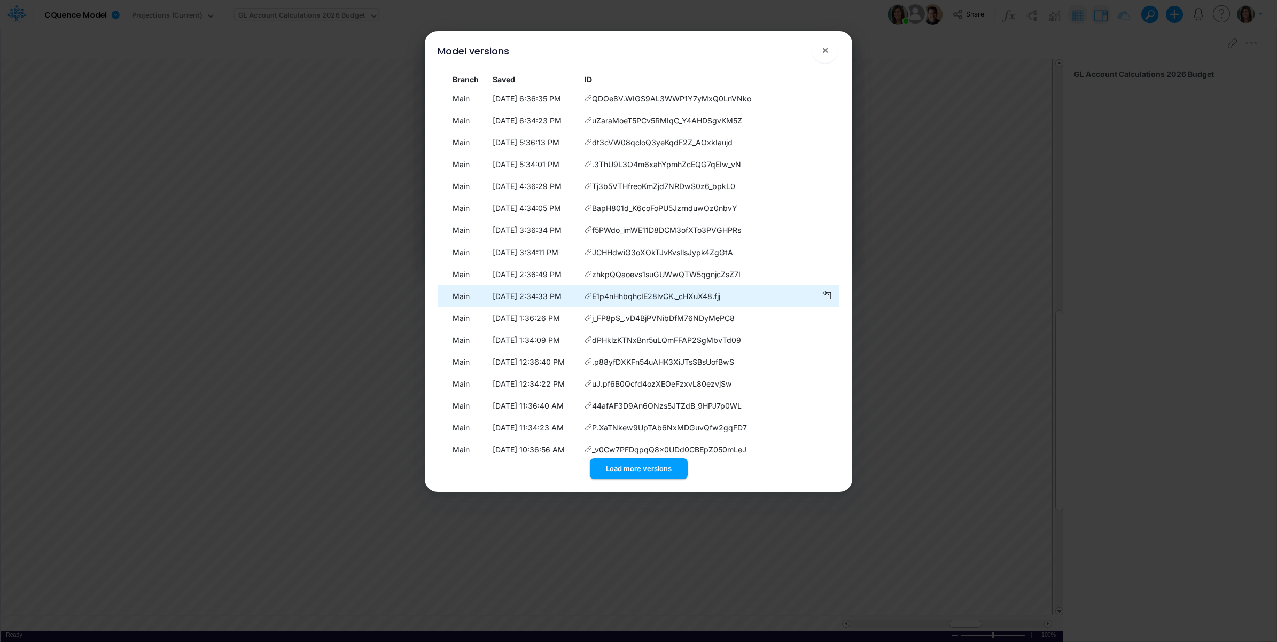
scroll to position [741, 0]
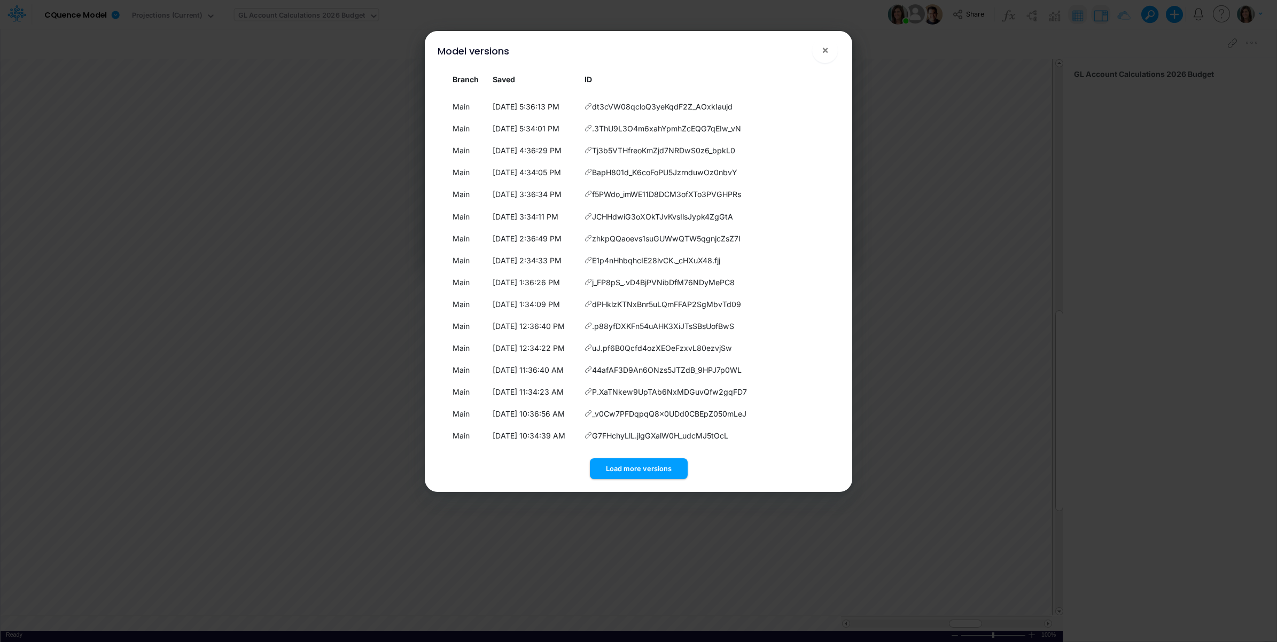
click at [629, 477] on button "Load more versions" at bounding box center [639, 468] width 98 height 21
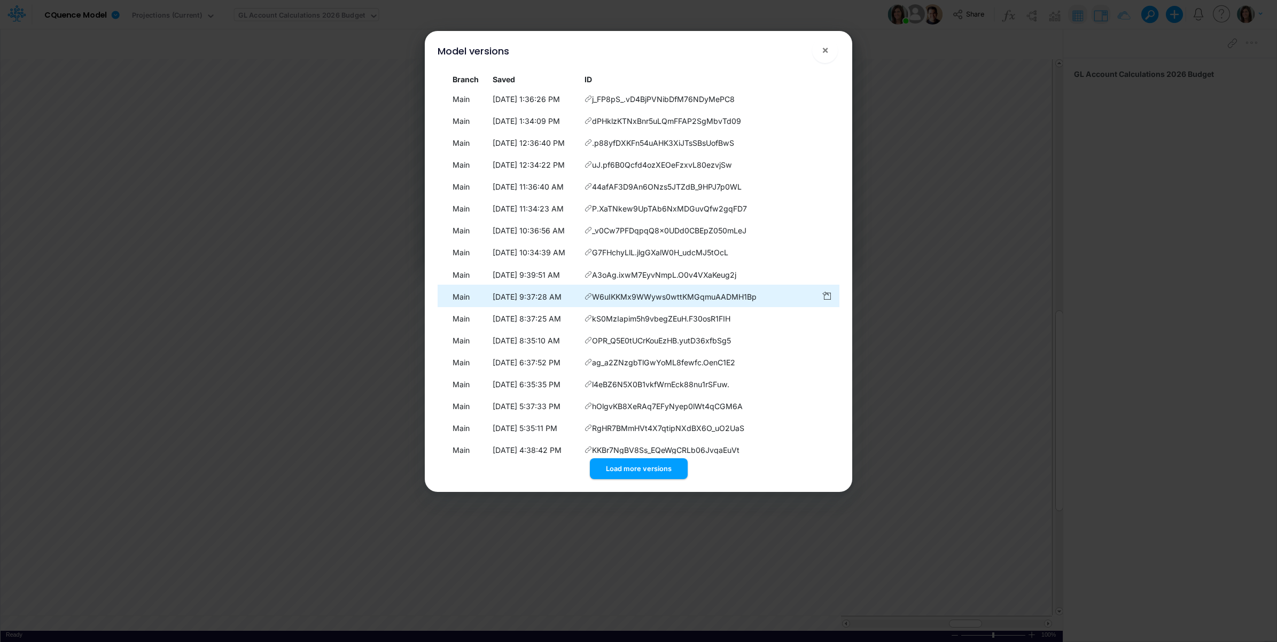
scroll to position [960, 0]
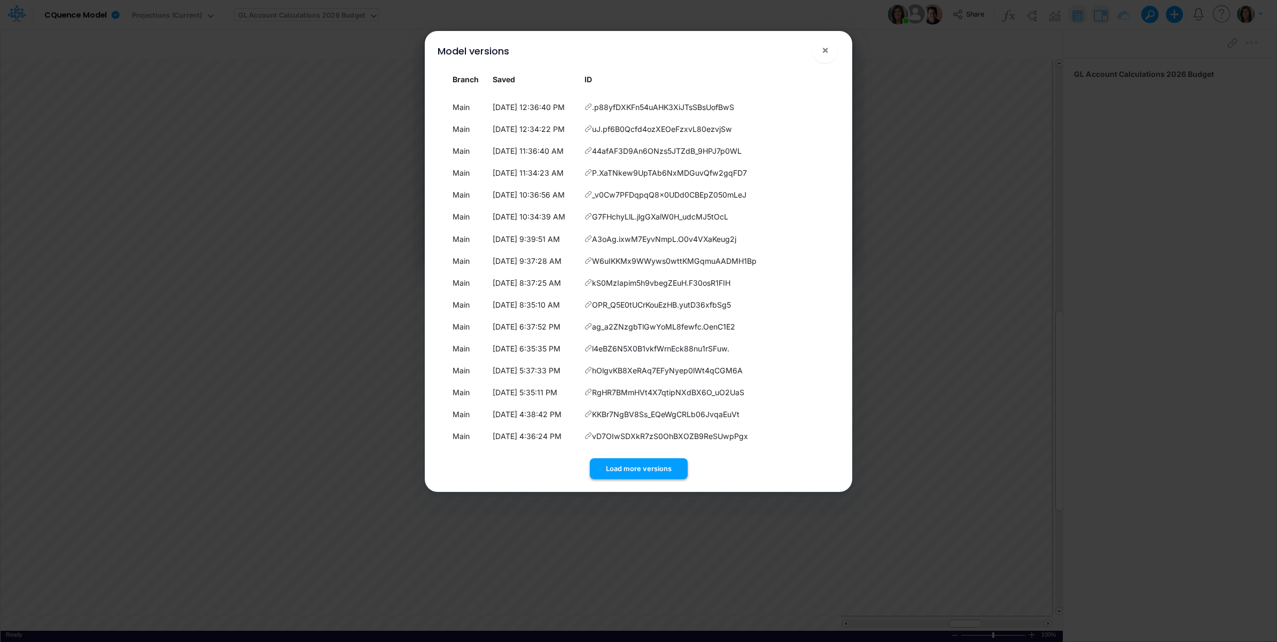
click at [628, 469] on button "Load more versions" at bounding box center [639, 468] width 98 height 21
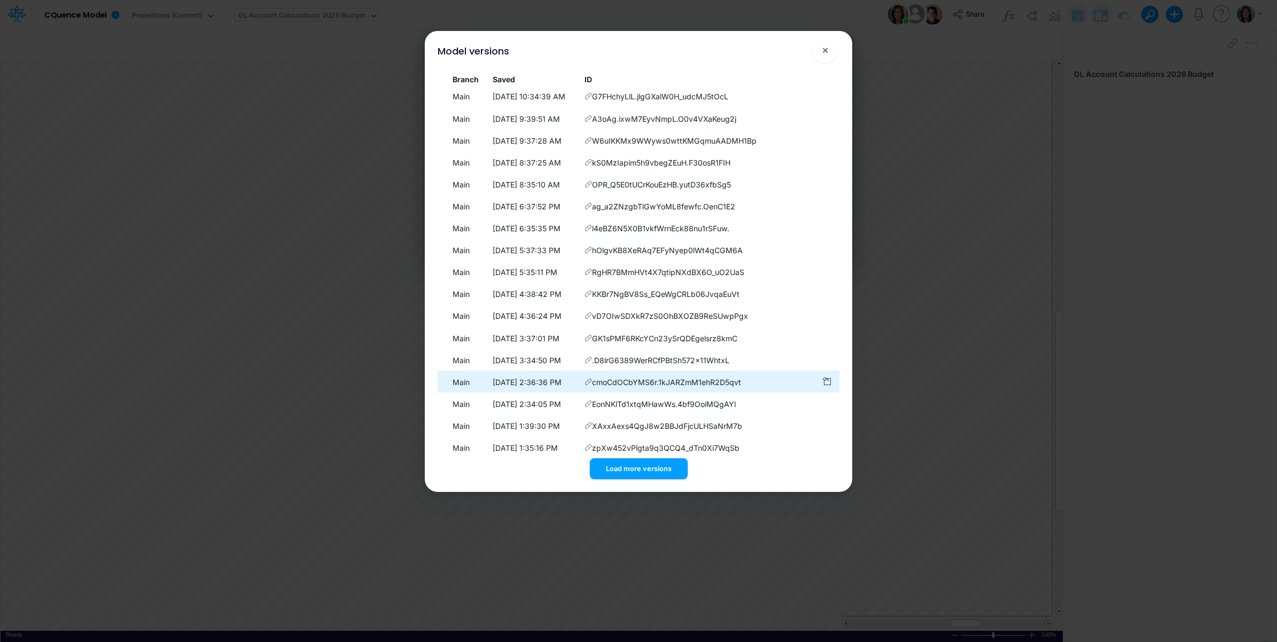
scroll to position [1179, 0]
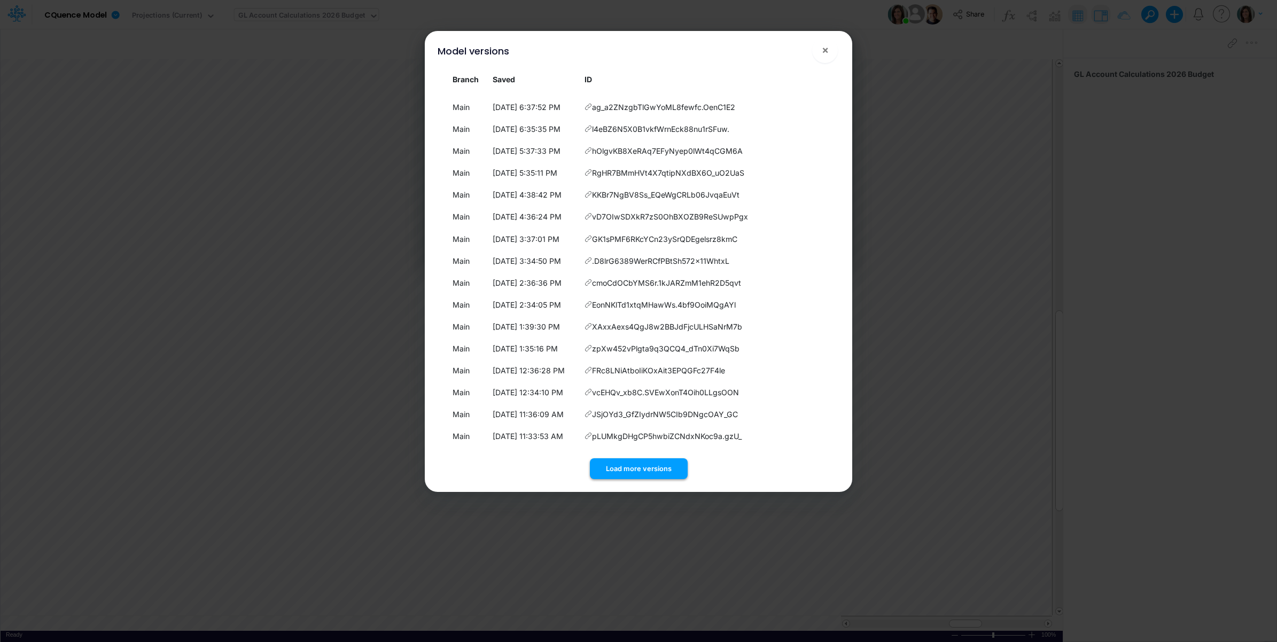
click at [628, 467] on button "Load more versions" at bounding box center [639, 468] width 98 height 21
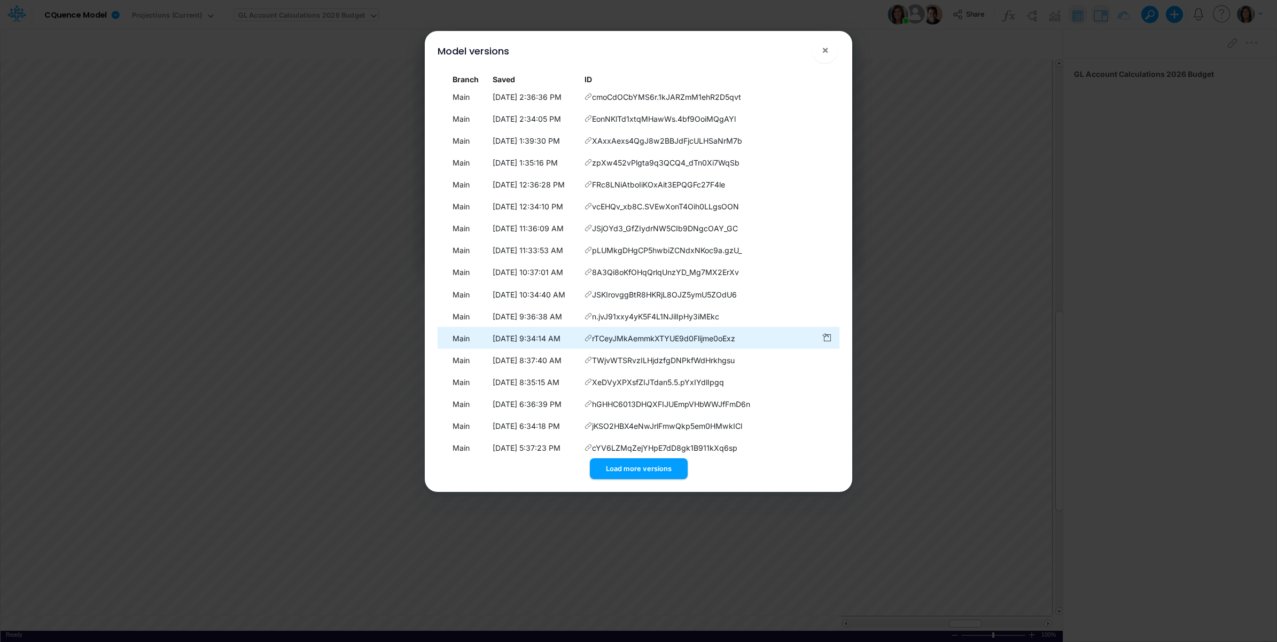
scroll to position [1400, 0]
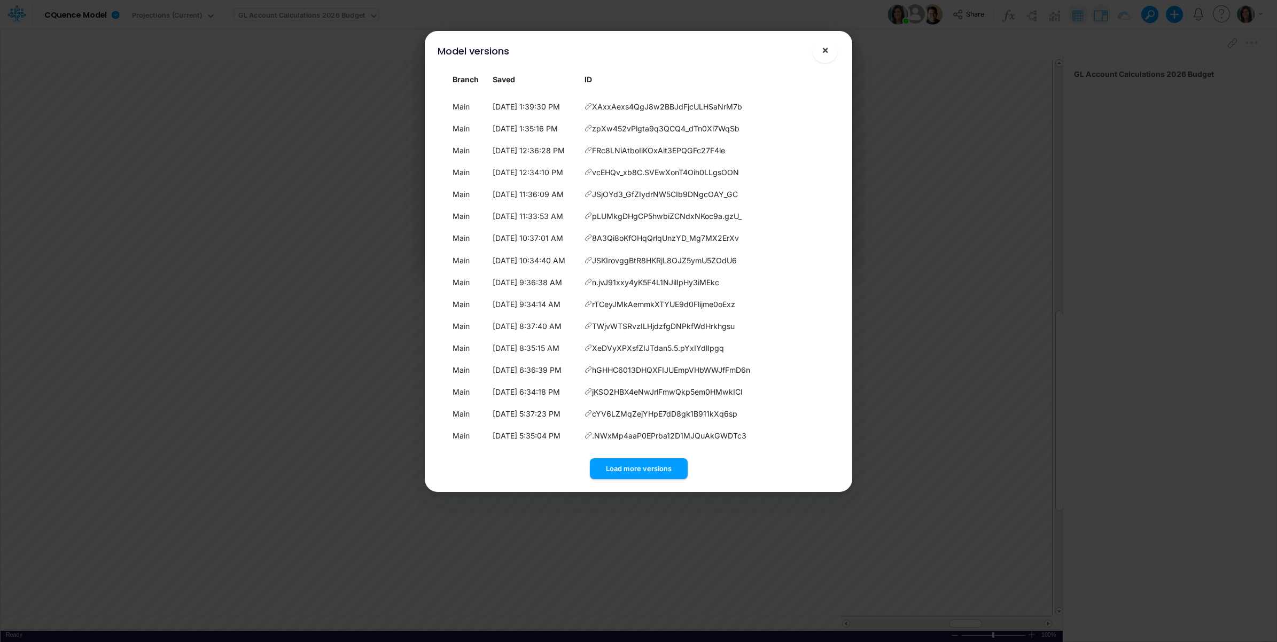
click at [823, 51] on span "×" at bounding box center [825, 49] width 7 height 13
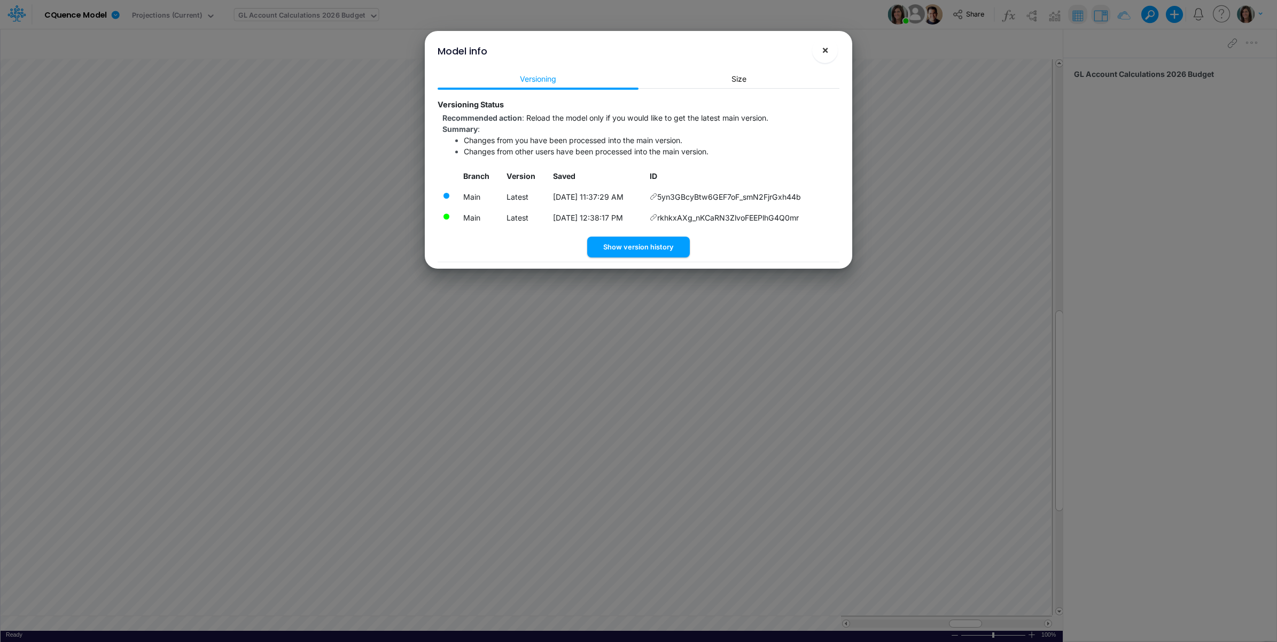
click at [818, 51] on button "×" at bounding box center [825, 50] width 26 height 26
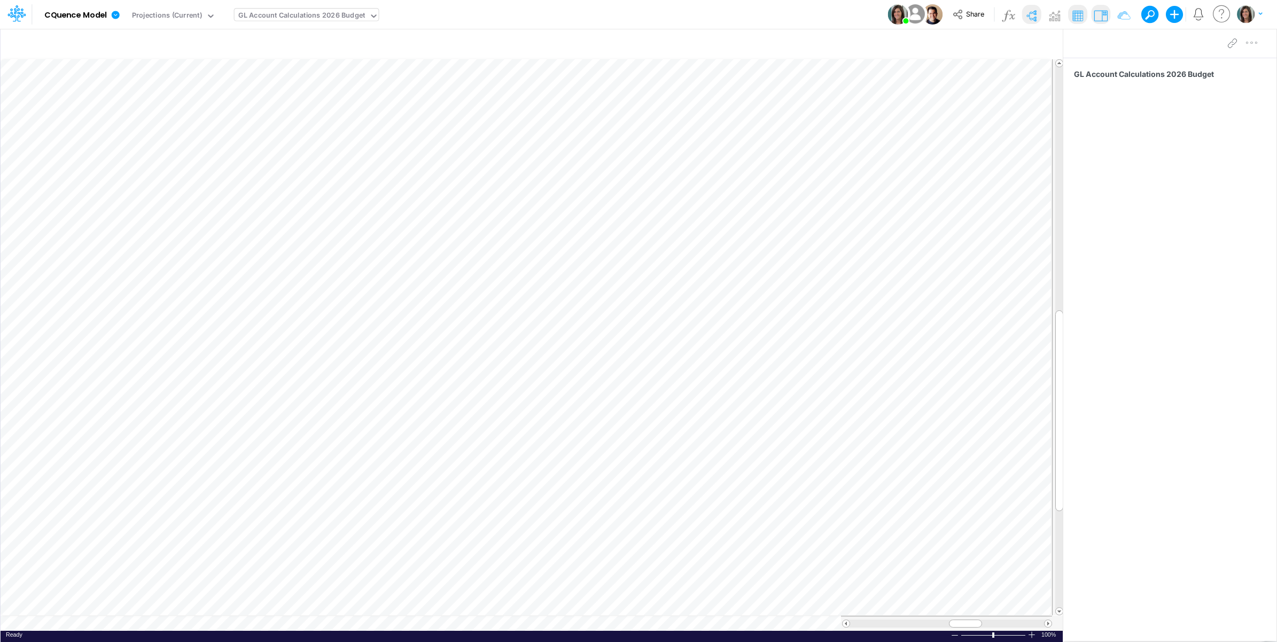
click at [1031, 14] on img at bounding box center [1030, 15] width 17 height 17
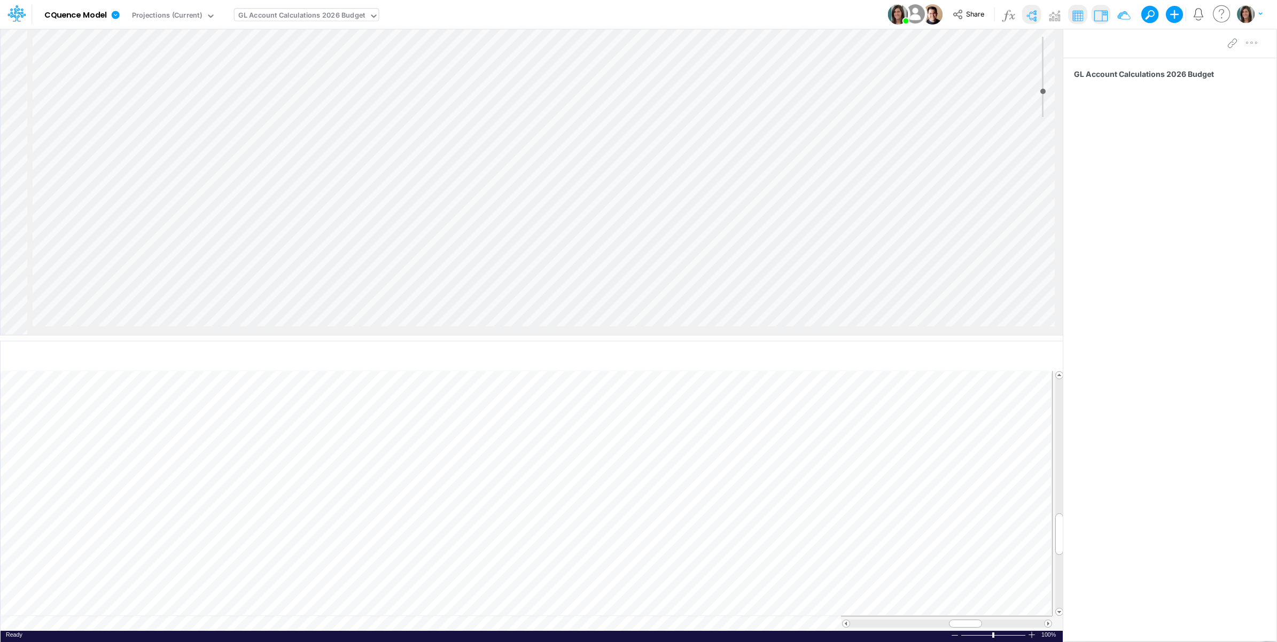
scroll to position [0, 803]
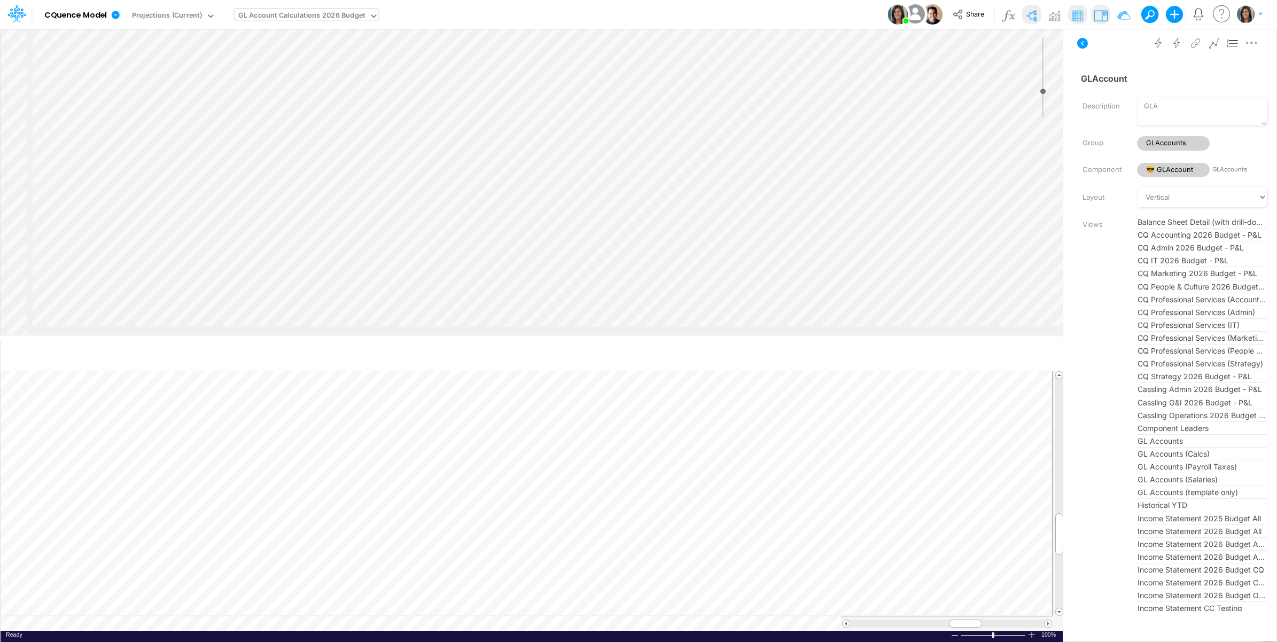
scroll to position [0, 958]
click at [1079, 43] on icon at bounding box center [1082, 43] width 11 height 11
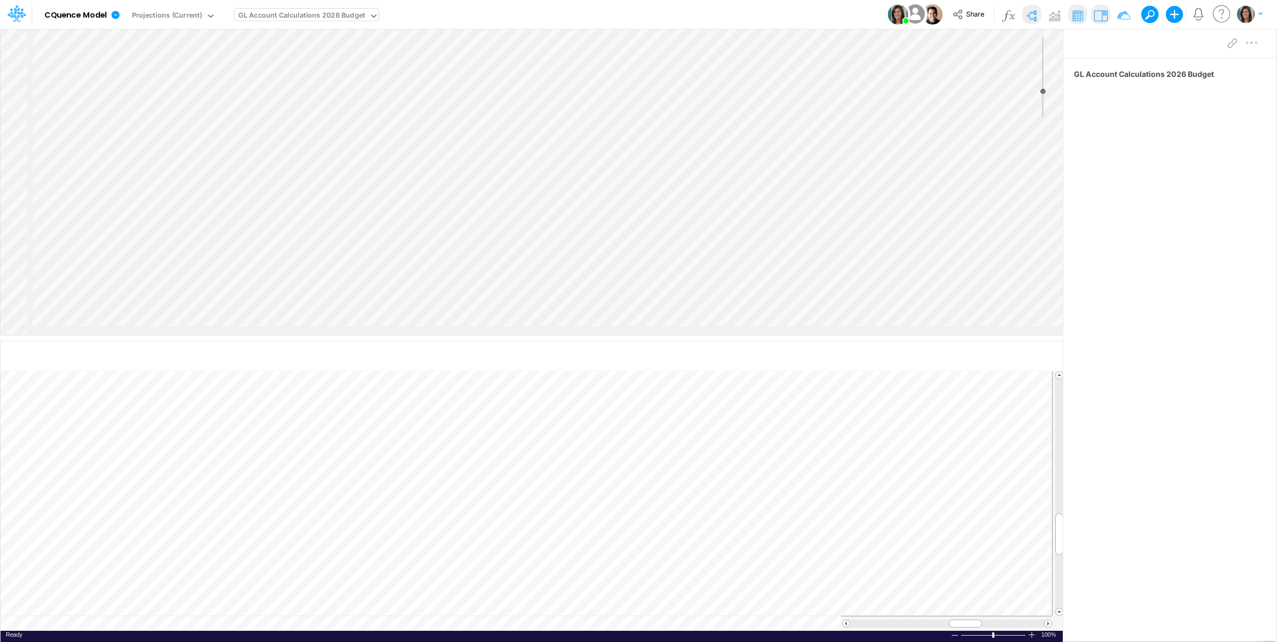
click at [1245, 14] on img "button" at bounding box center [1246, 14] width 18 height 18
click at [1194, 62] on button "Log out" at bounding box center [1205, 62] width 114 height 17
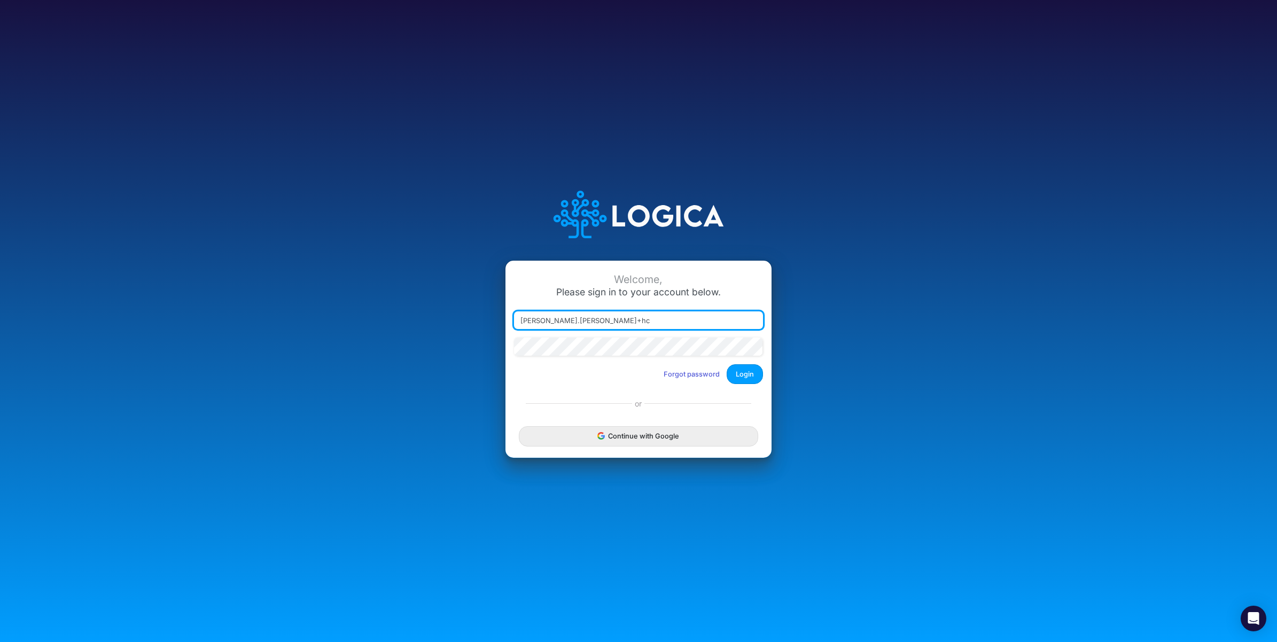
type input "[PERSON_NAME][EMAIL_ADDRESS][PERSON_NAME][DOMAIN_NAME]"
click at [746, 372] on button "Login" at bounding box center [744, 374] width 36 height 20
